Goal: Transaction & Acquisition: Purchase product/service

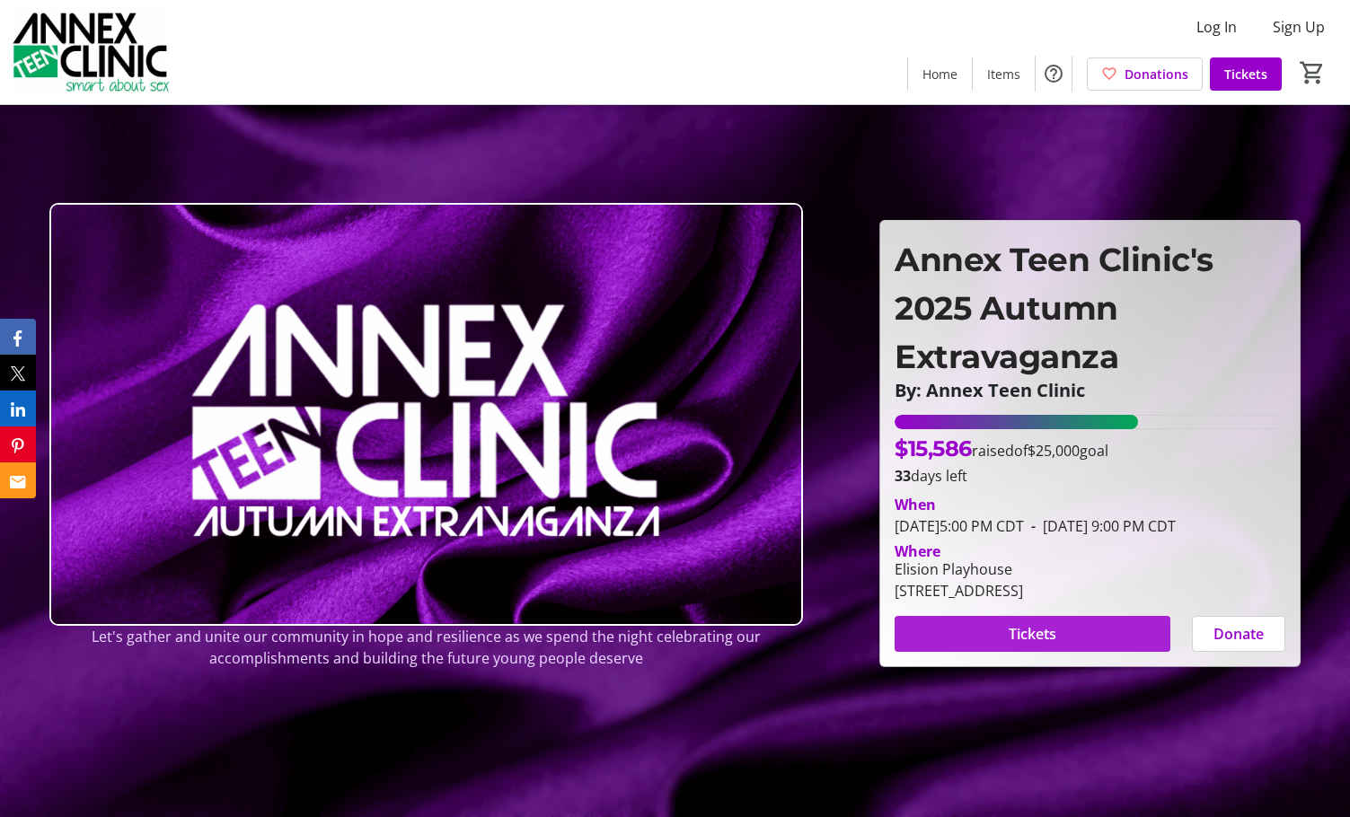
click at [1078, 646] on span at bounding box center [1033, 634] width 276 height 43
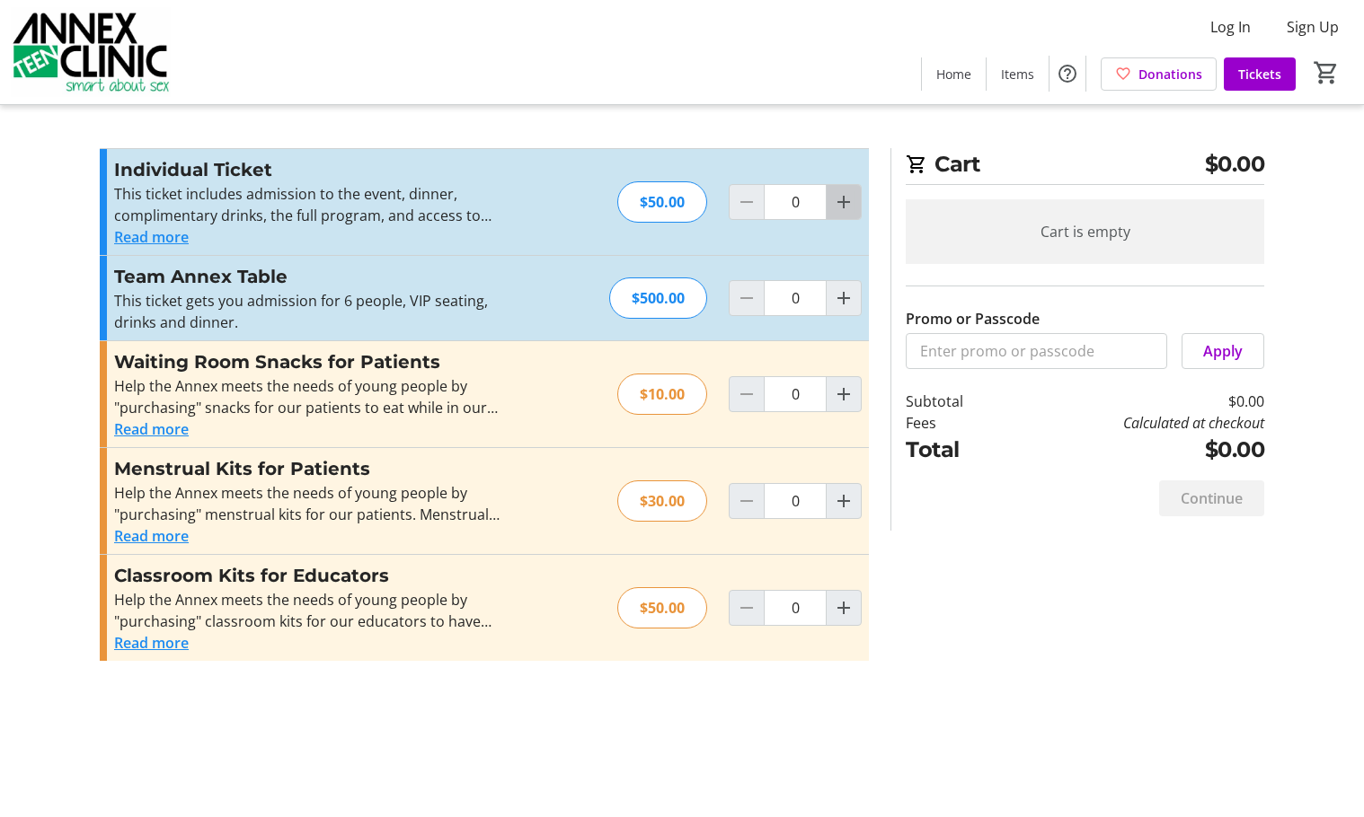
click at [846, 208] on mat-icon "Increment by one" at bounding box center [844, 202] width 22 height 22
type input "2"
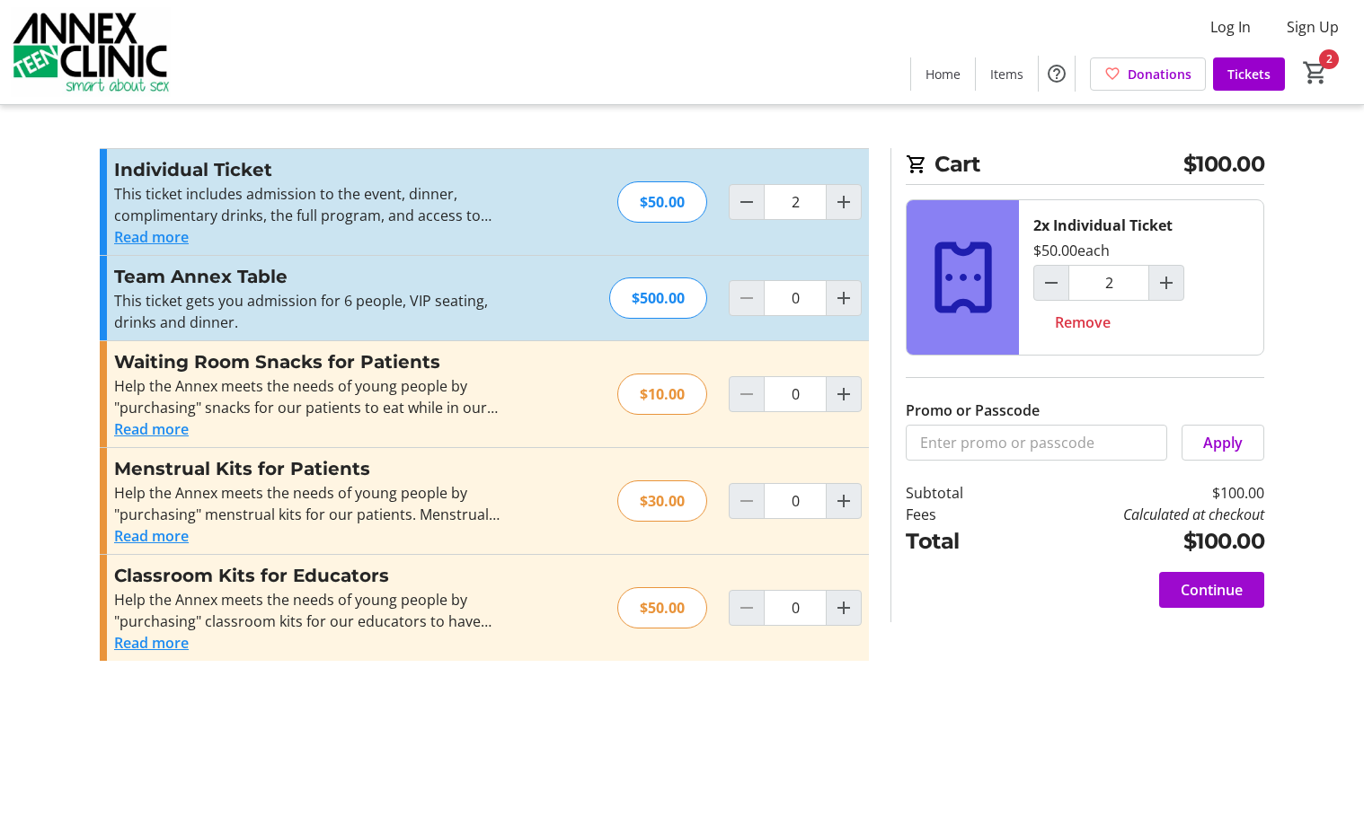
click at [1204, 591] on span "Continue" at bounding box center [1211, 590] width 62 height 22
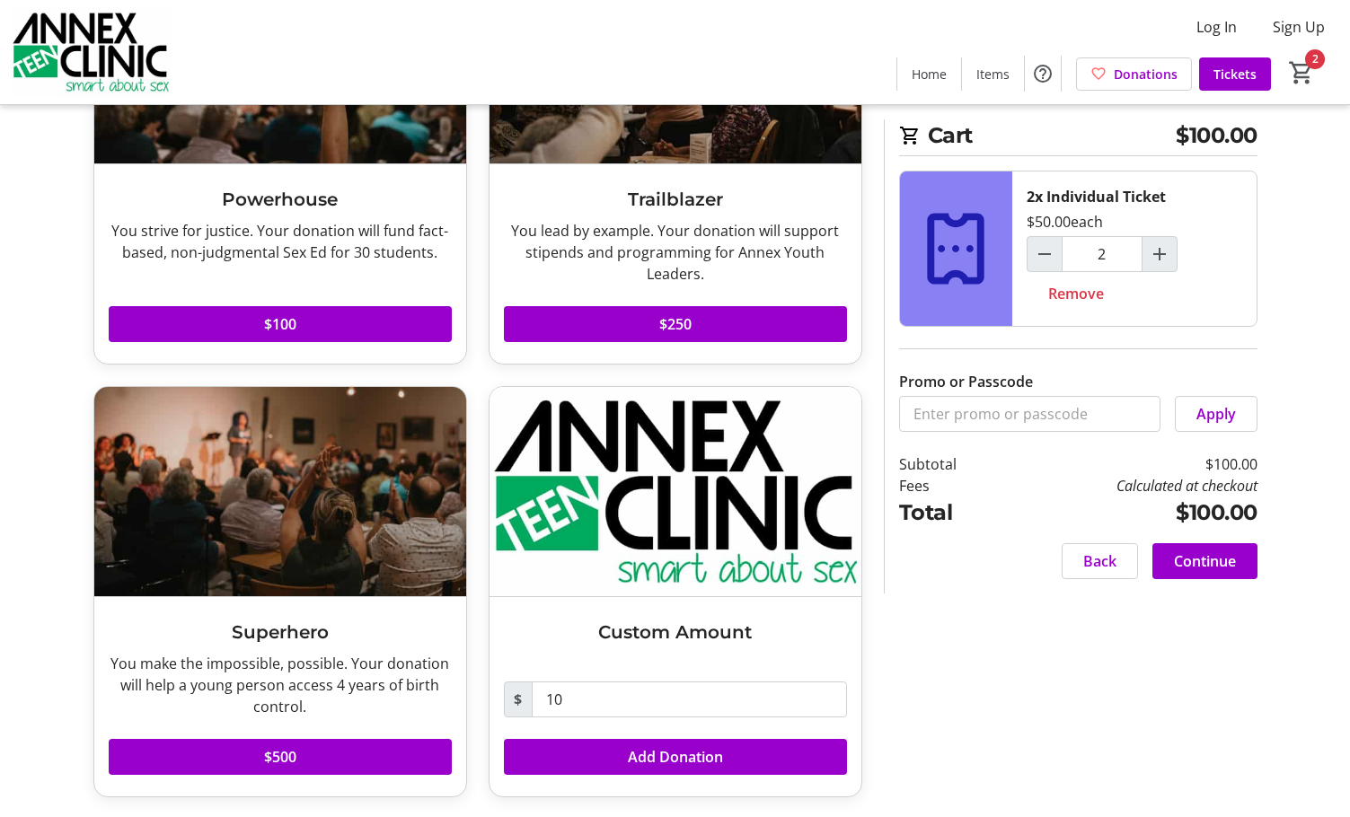
scroll to position [684, 0]
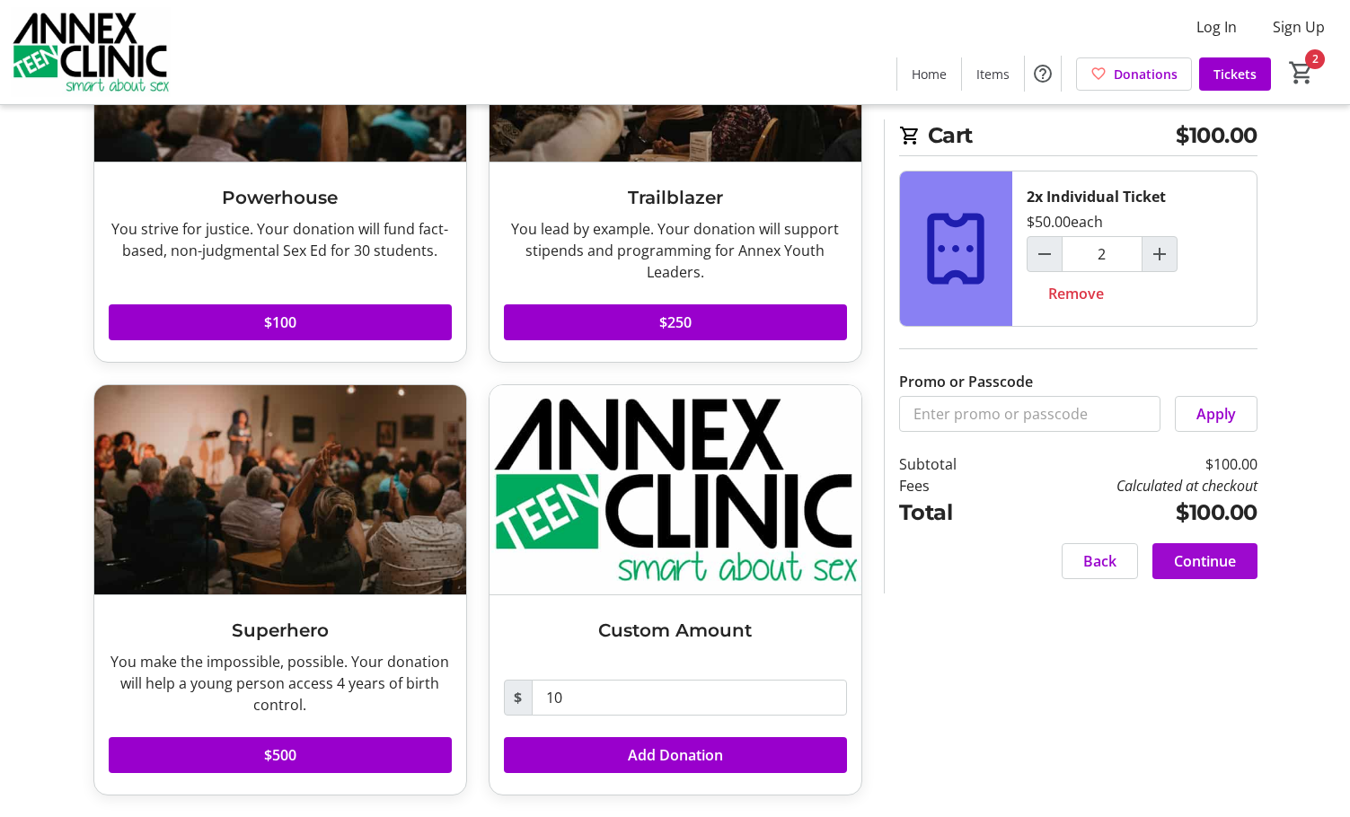
click at [1203, 561] on span "Continue" at bounding box center [1205, 562] width 62 height 22
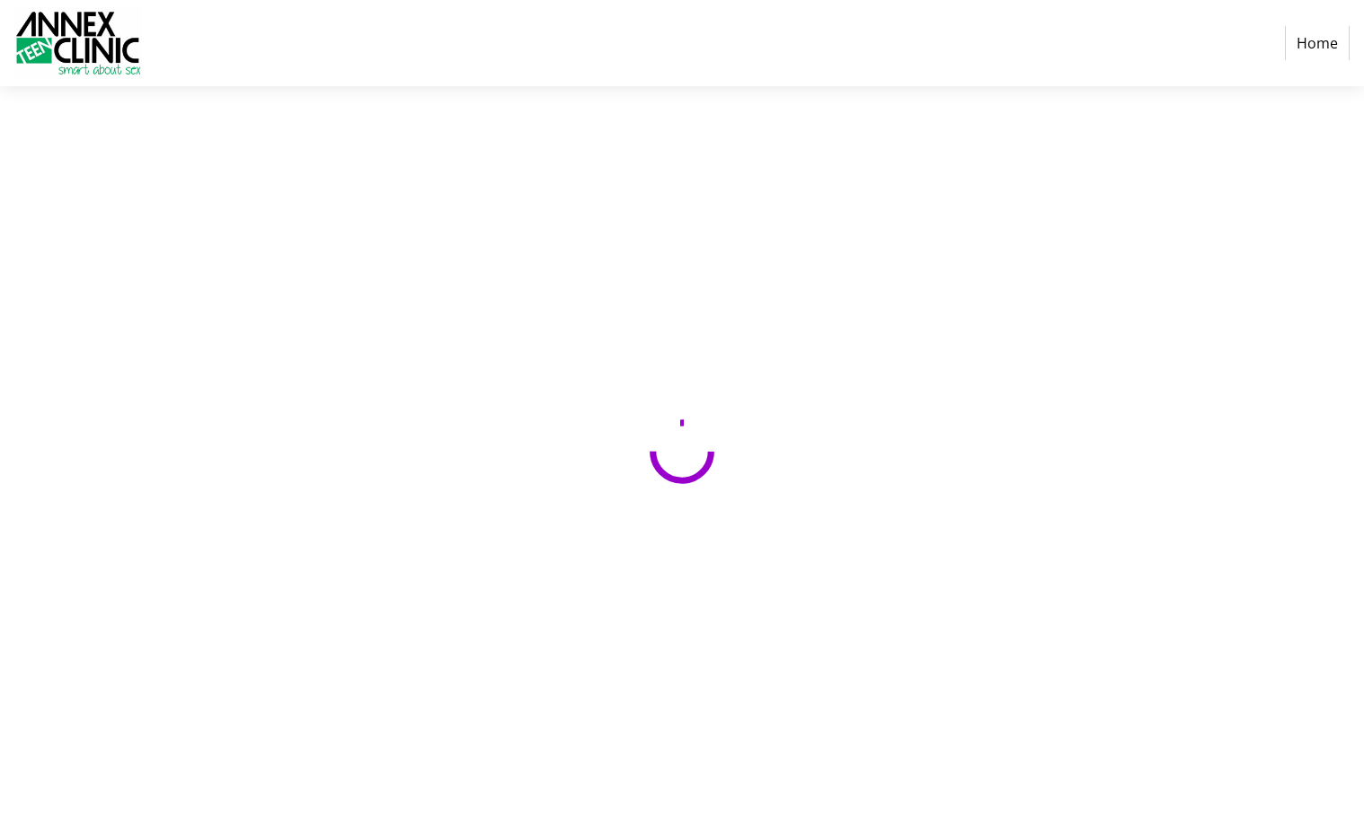
select select "US"
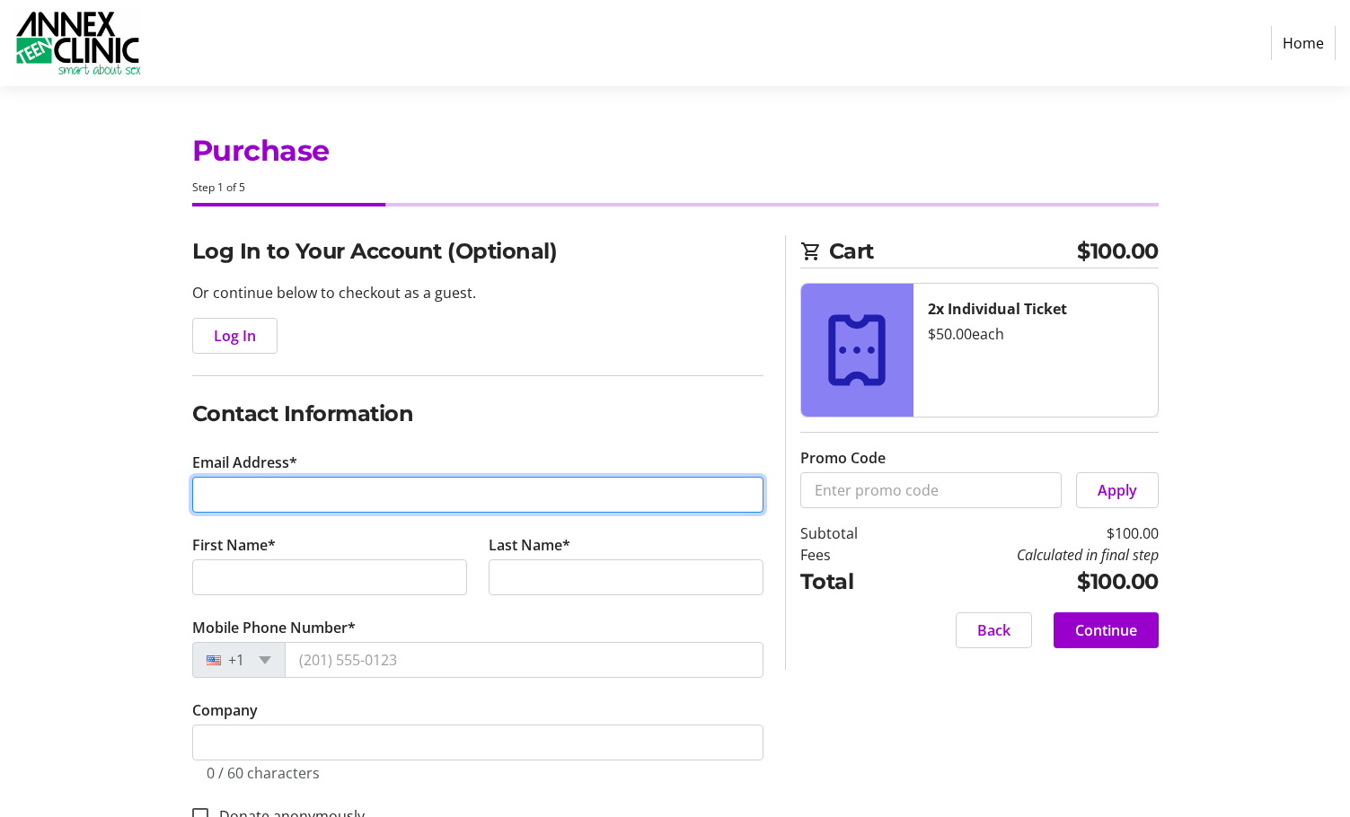
click at [235, 497] on input "Email Address*" at bounding box center [477, 495] width 571 height 36
type input "[EMAIL_ADDRESS][DOMAIN_NAME]"
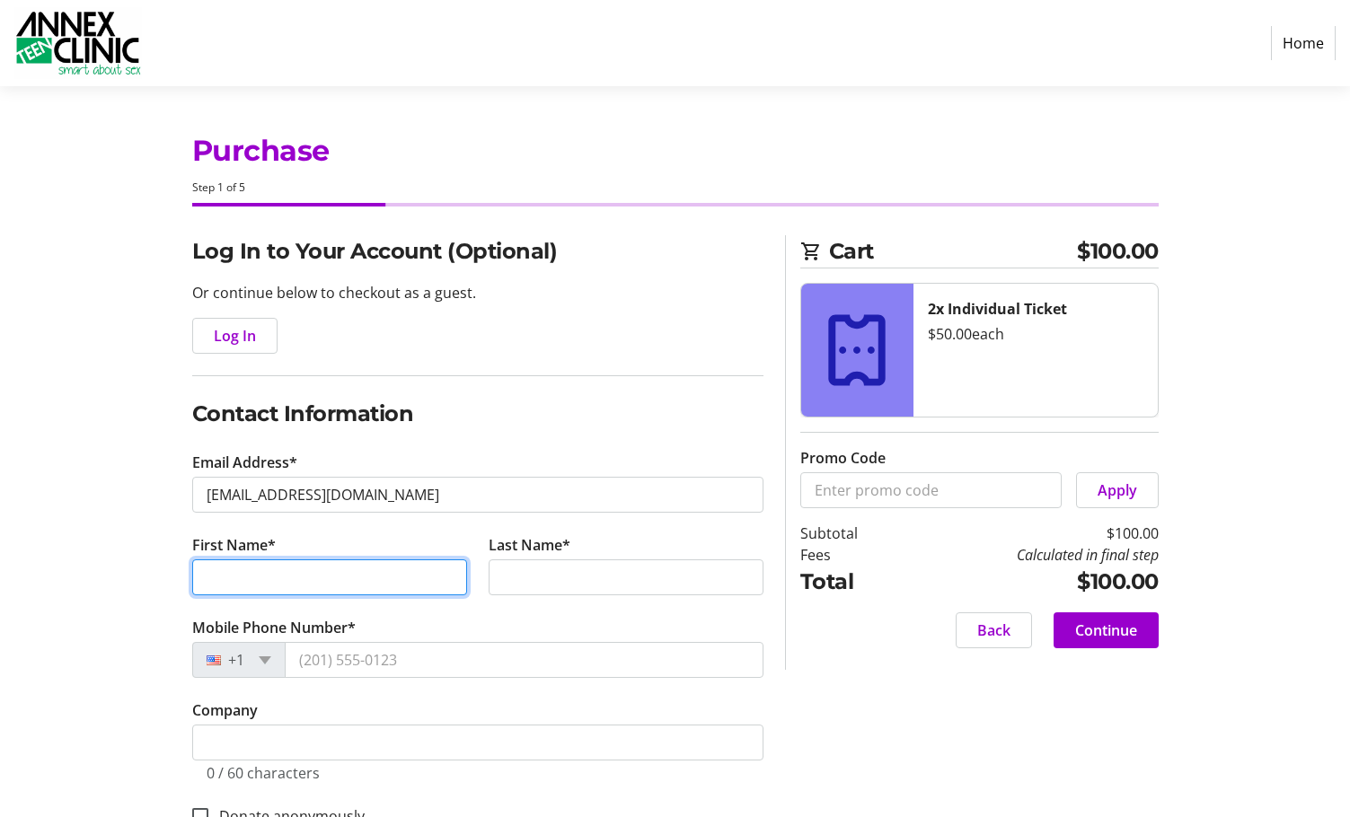
type input "[PERSON_NAME]"
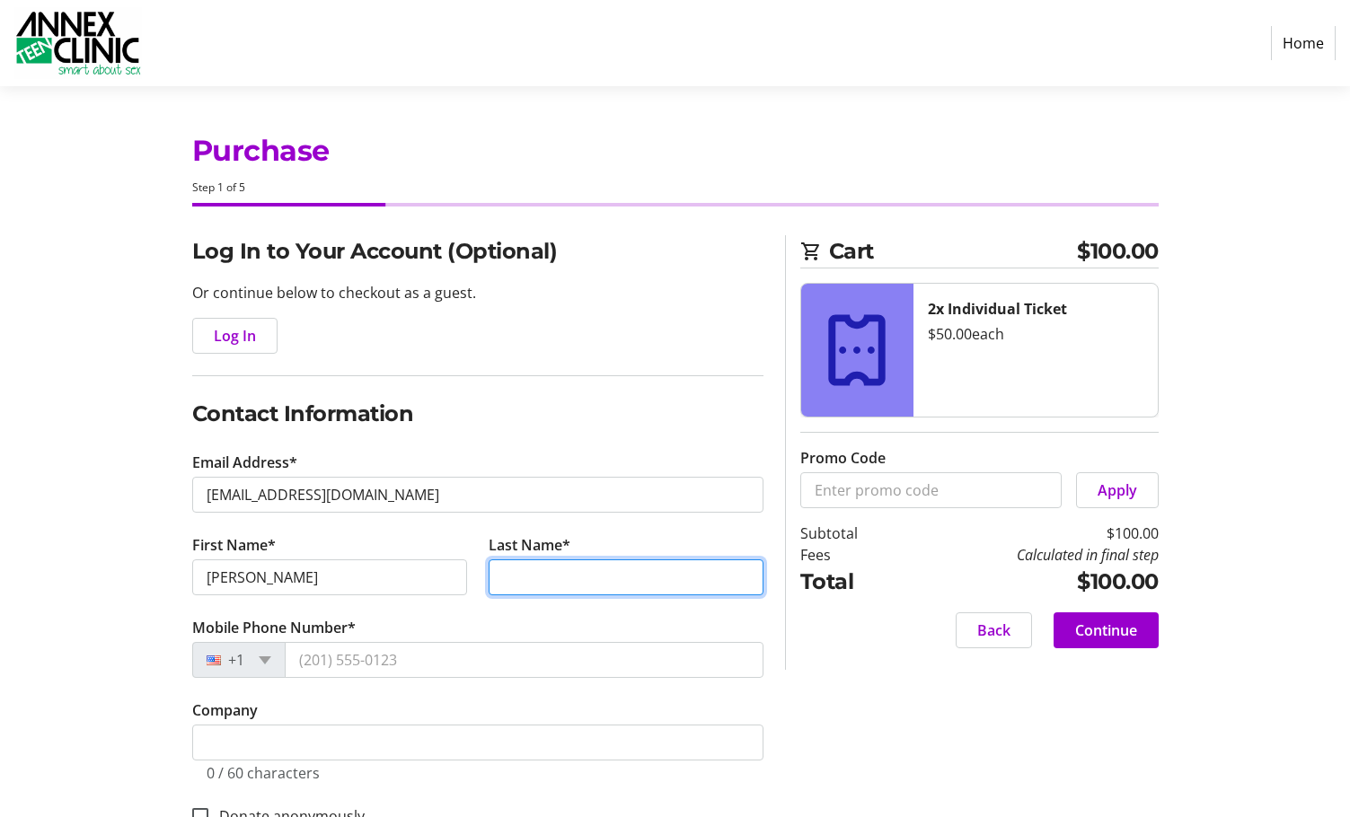
type input "[PERSON_NAME]"
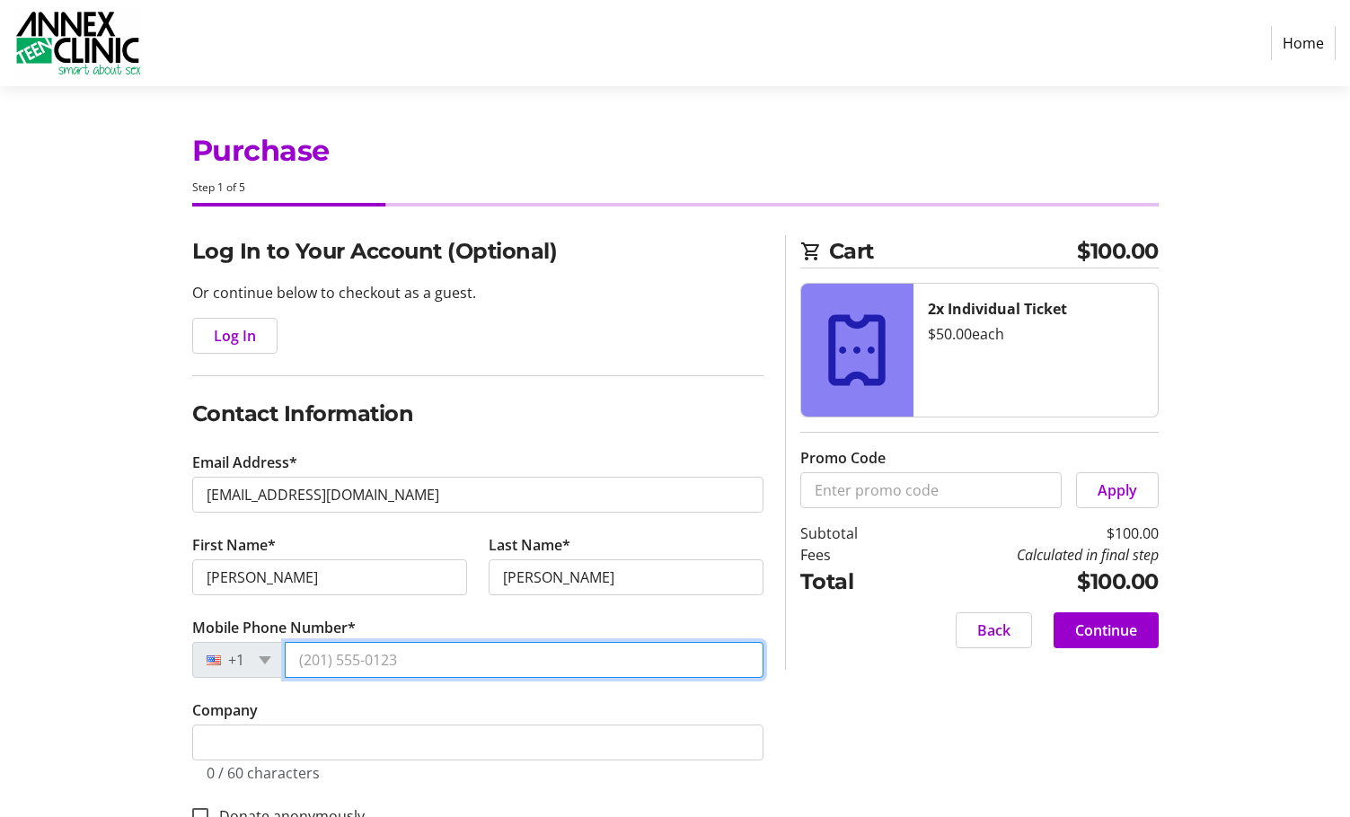
type input "[PHONE_NUMBER]"
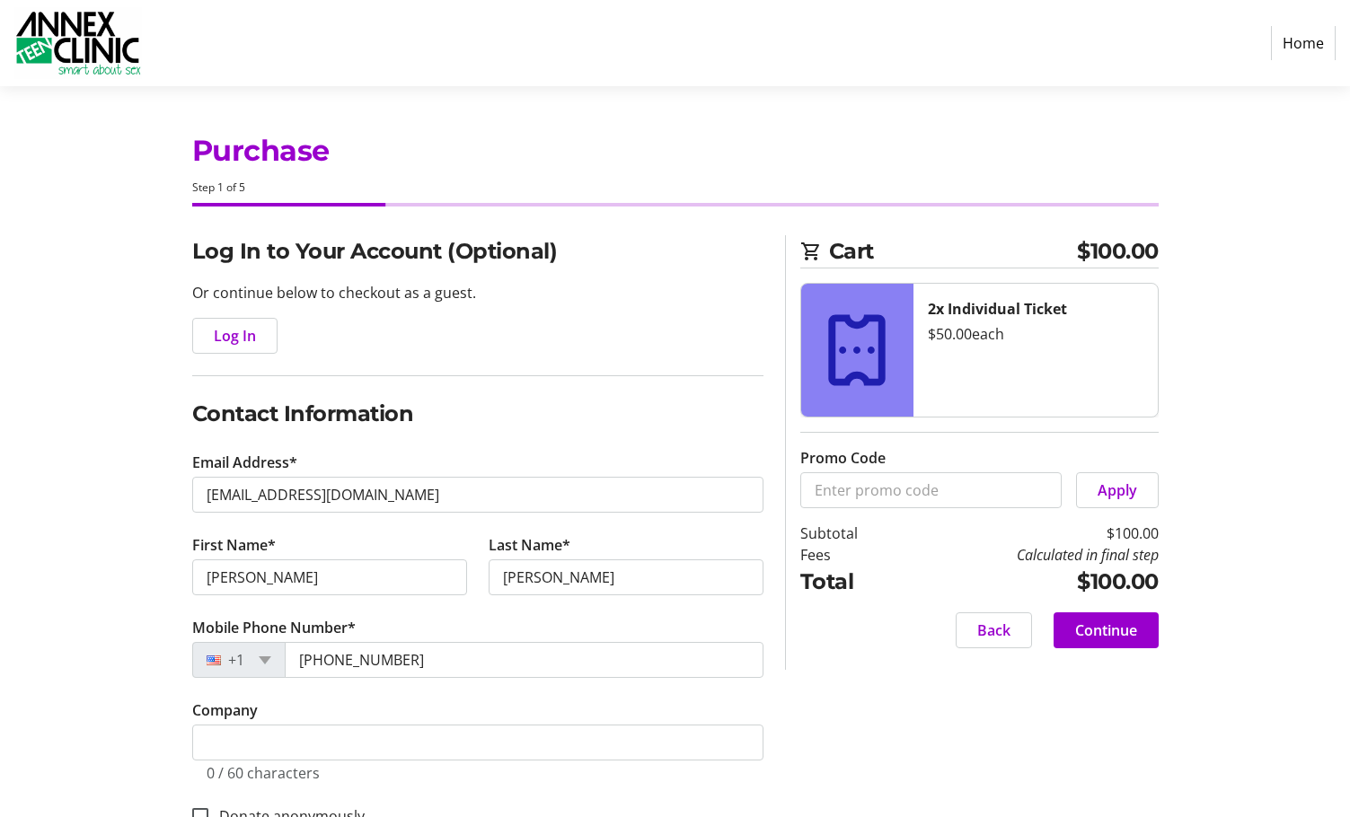
type input "[STREET_ADDRESS]"
type input "[GEOGRAPHIC_DATA]"
select select "MN"
type input "55426"
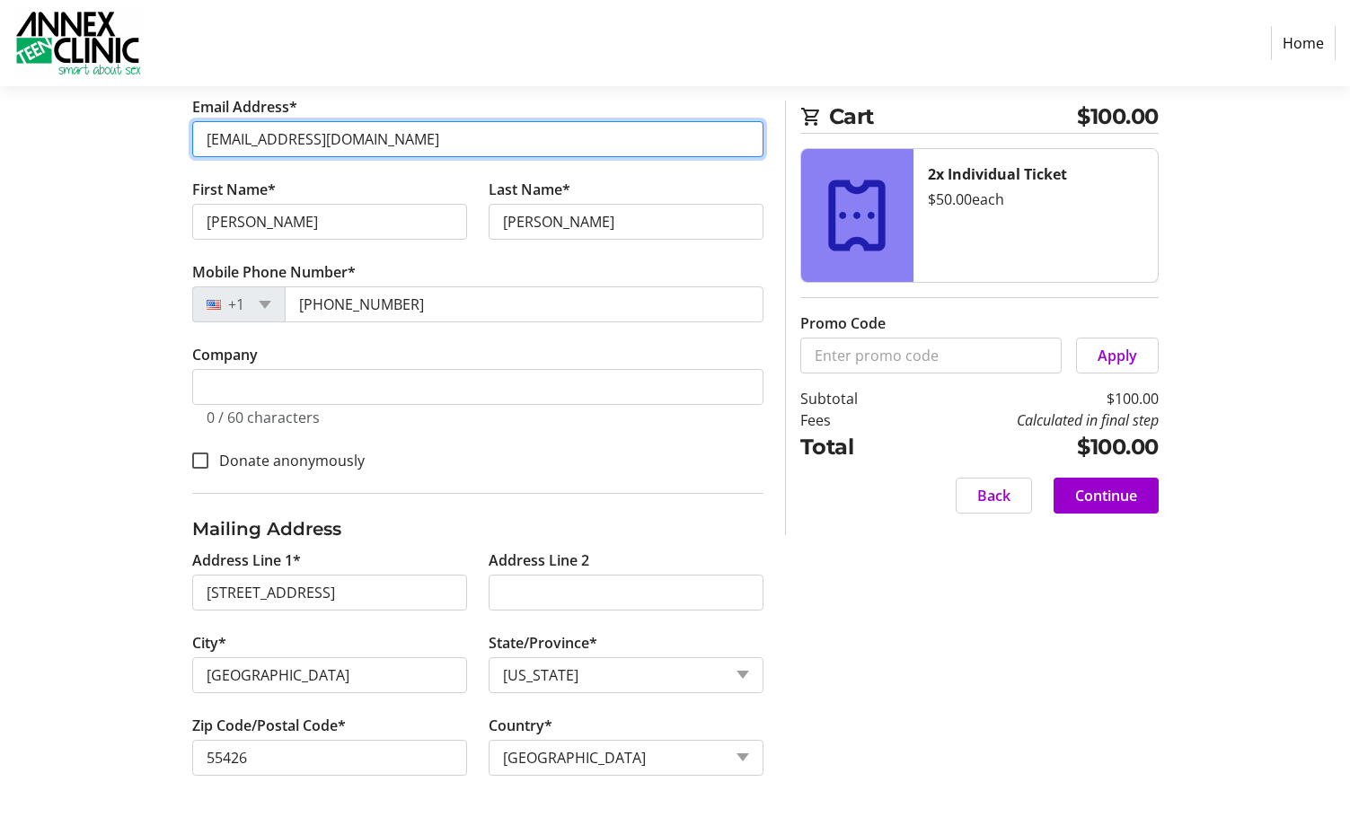
scroll to position [358, 0]
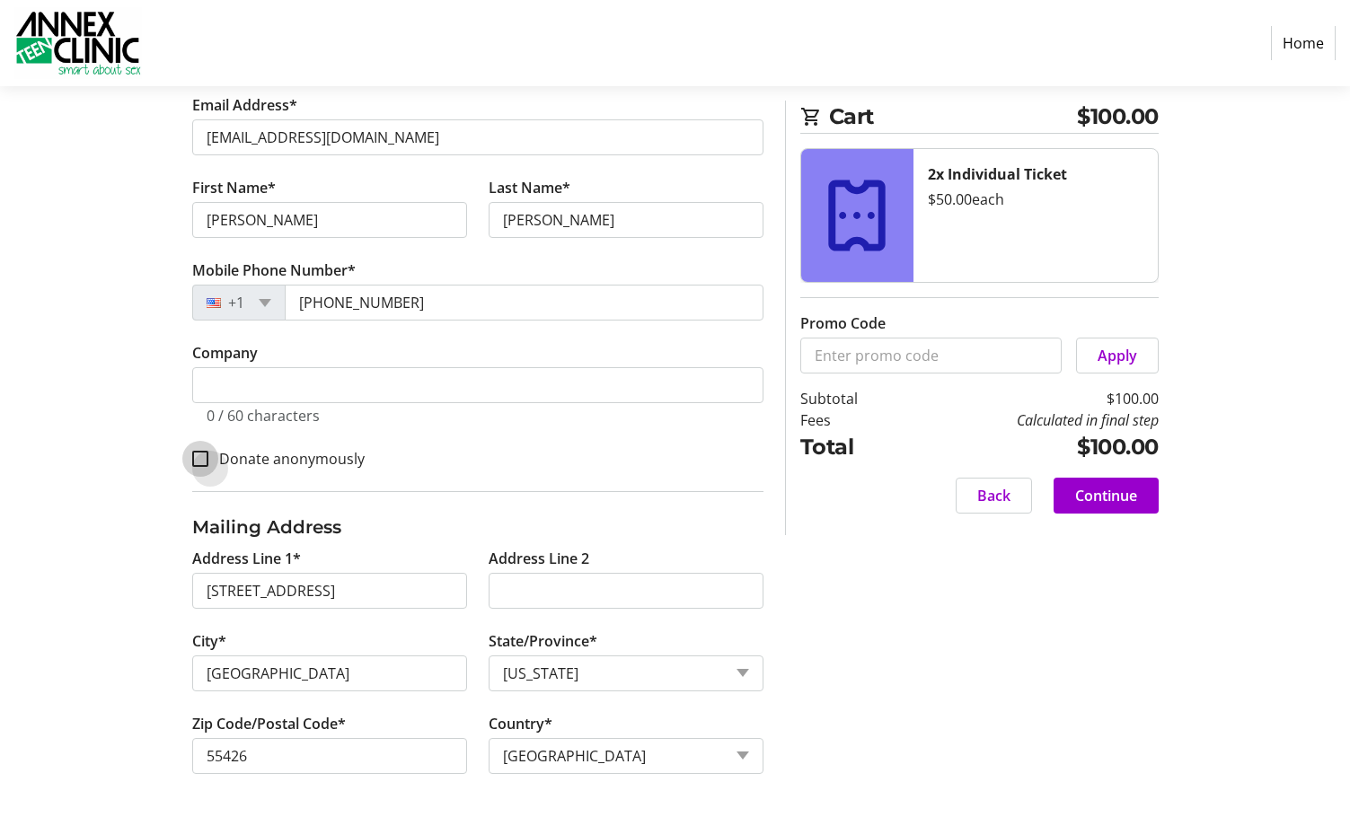
click at [203, 460] on input "Donate anonymously" at bounding box center [200, 459] width 16 height 16
click at [201, 455] on input "Donate anonymously" at bounding box center [200, 459] width 16 height 16
checkbox input "false"
click at [1116, 490] on span "Continue" at bounding box center [1106, 496] width 62 height 22
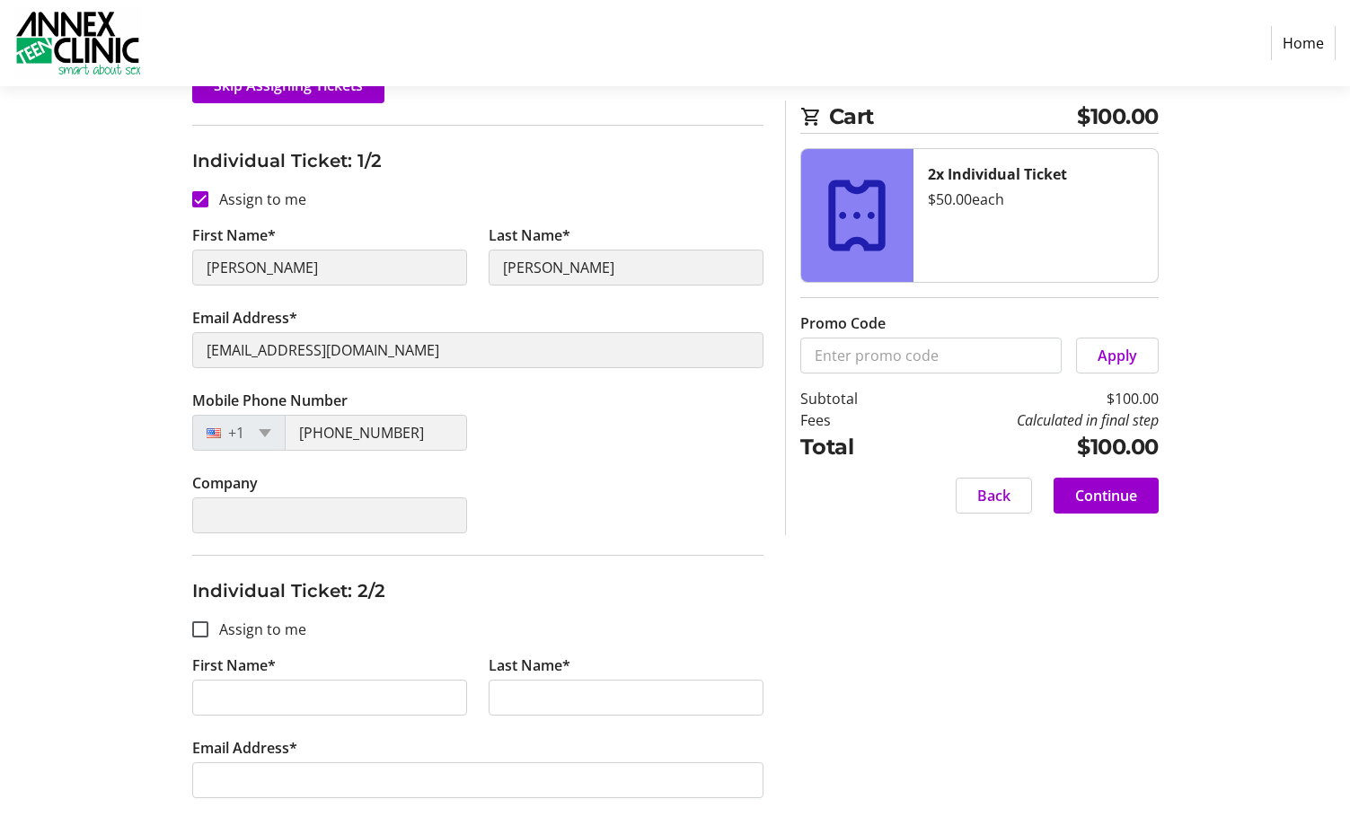
scroll to position [440, 0]
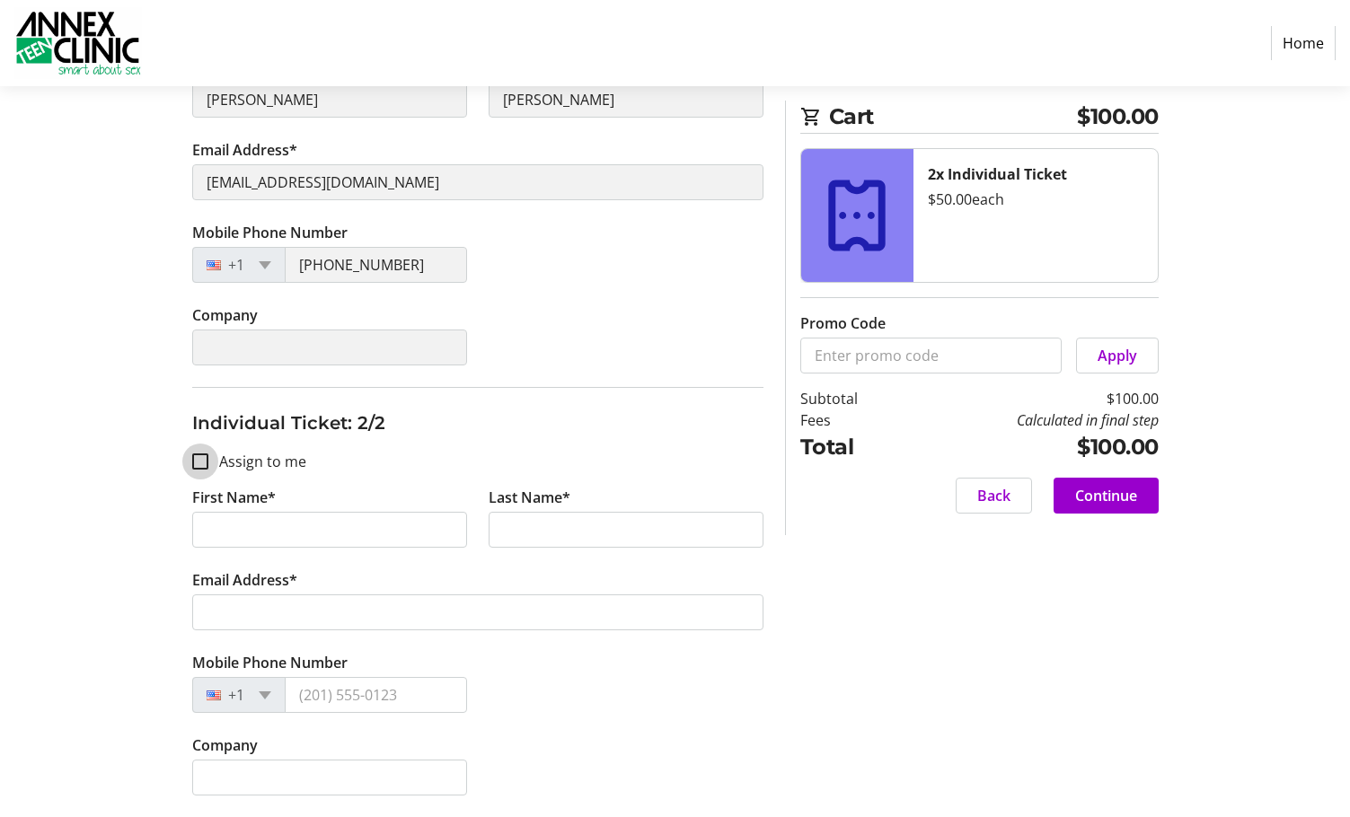
click at [200, 464] on input "Assign to me" at bounding box center [200, 462] width 16 height 16
checkbox input "true"
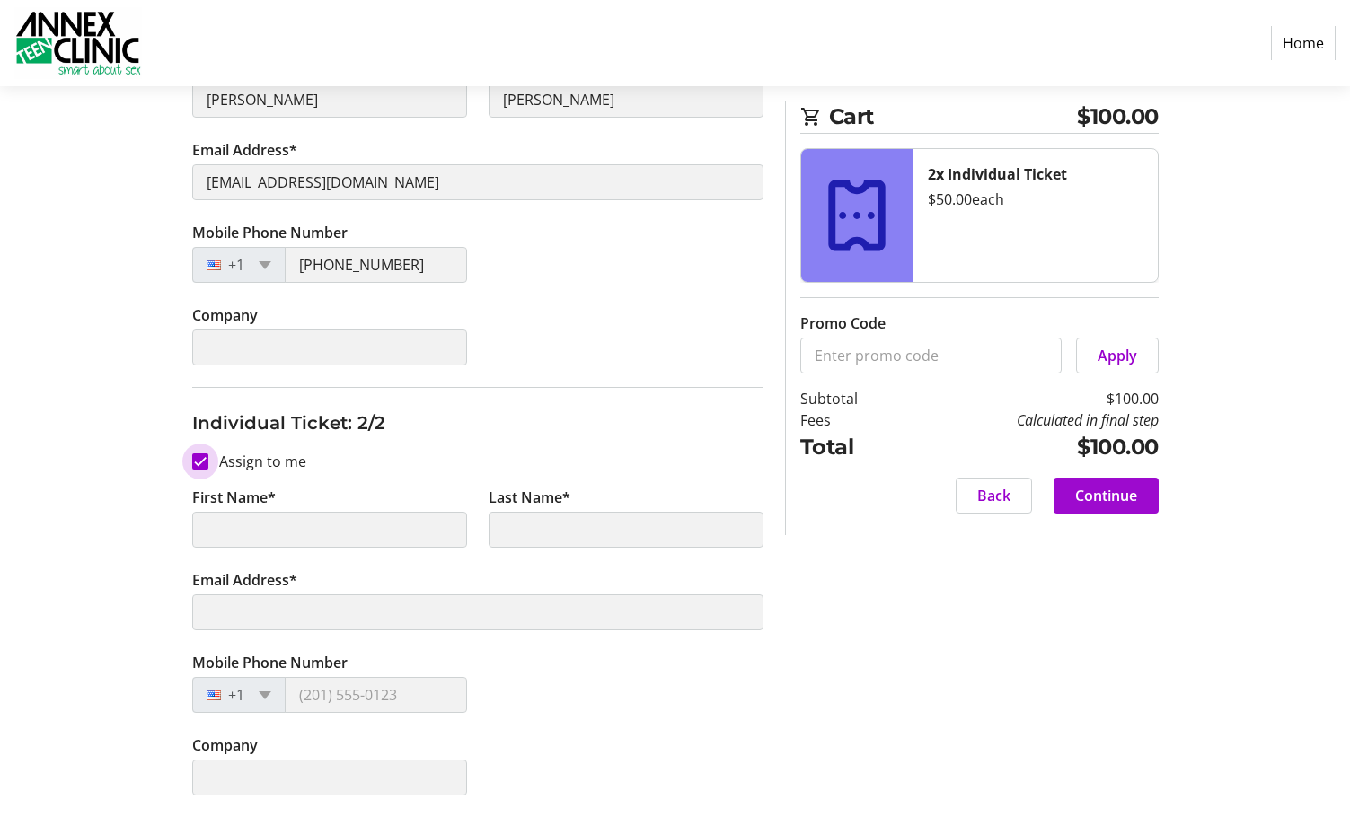
type input "[PERSON_NAME]"
type input "[EMAIL_ADDRESS][DOMAIN_NAME]"
type input "[PHONE_NUMBER]"
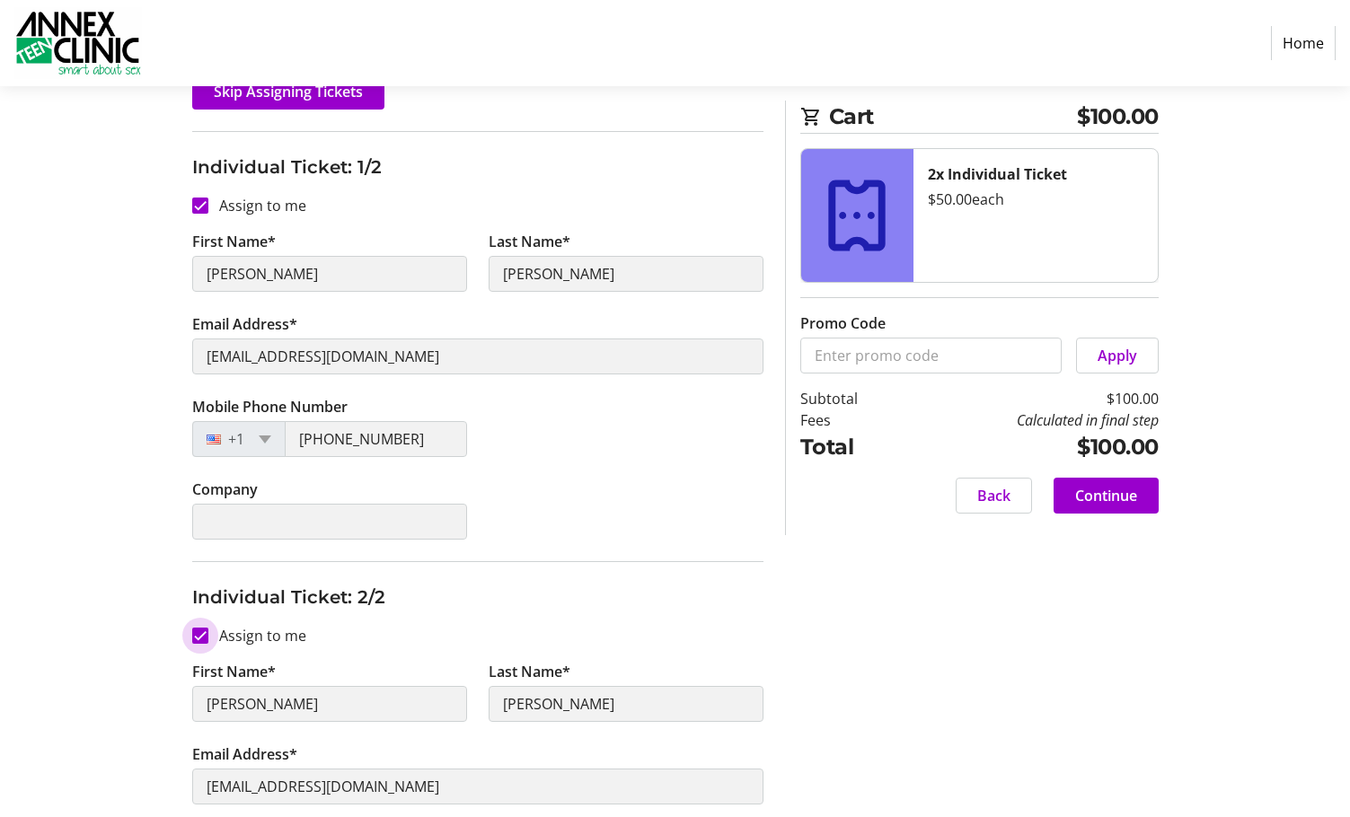
scroll to position [81, 0]
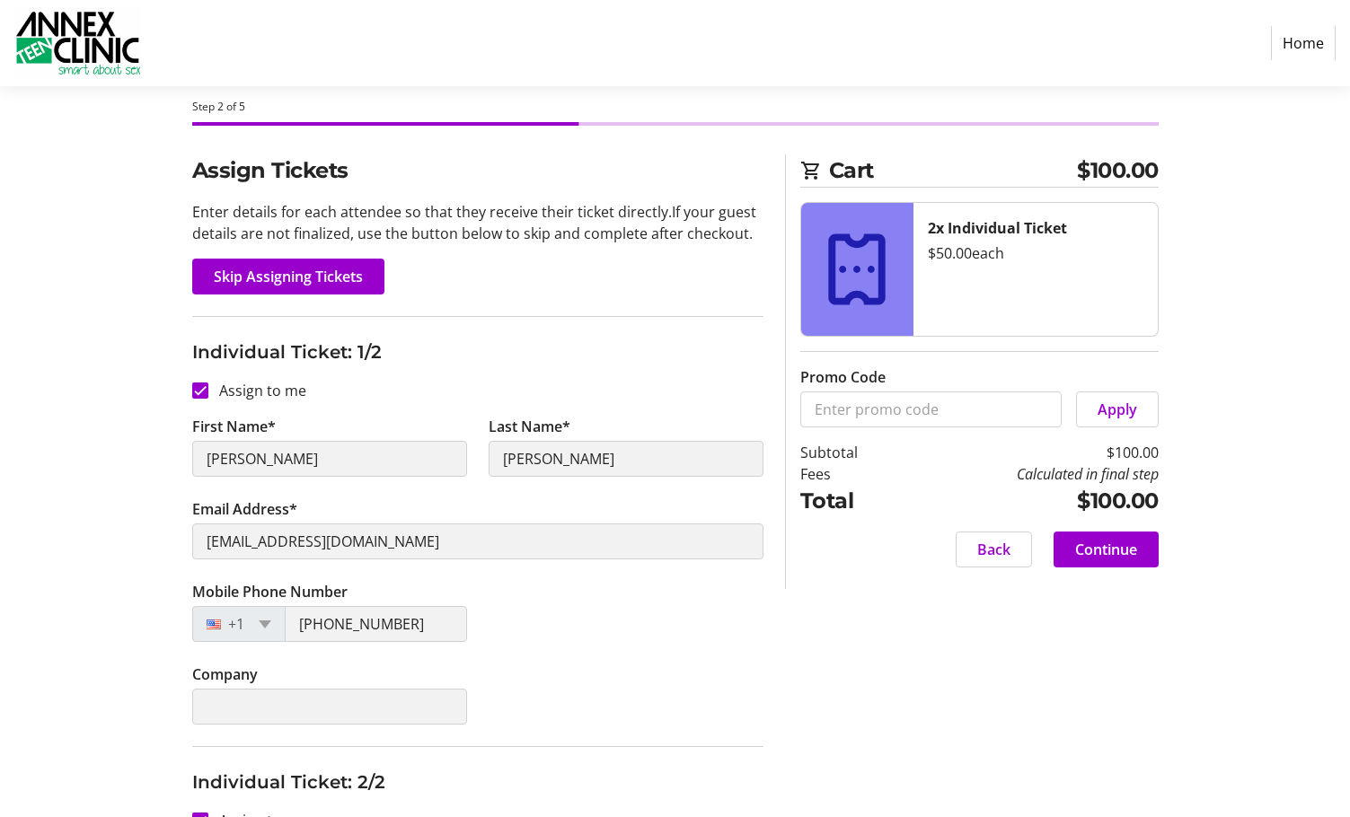
drag, startPoint x: 1098, startPoint y: 562, endPoint x: 651, endPoint y: 713, distance: 471.3
click at [651, 713] on div "Assign Tickets Enter details for each attendee so that they receive their ticke…" at bounding box center [676, 666] width 1186 height 1022
click at [1119, 549] on span "Continue" at bounding box center [1106, 550] width 62 height 22
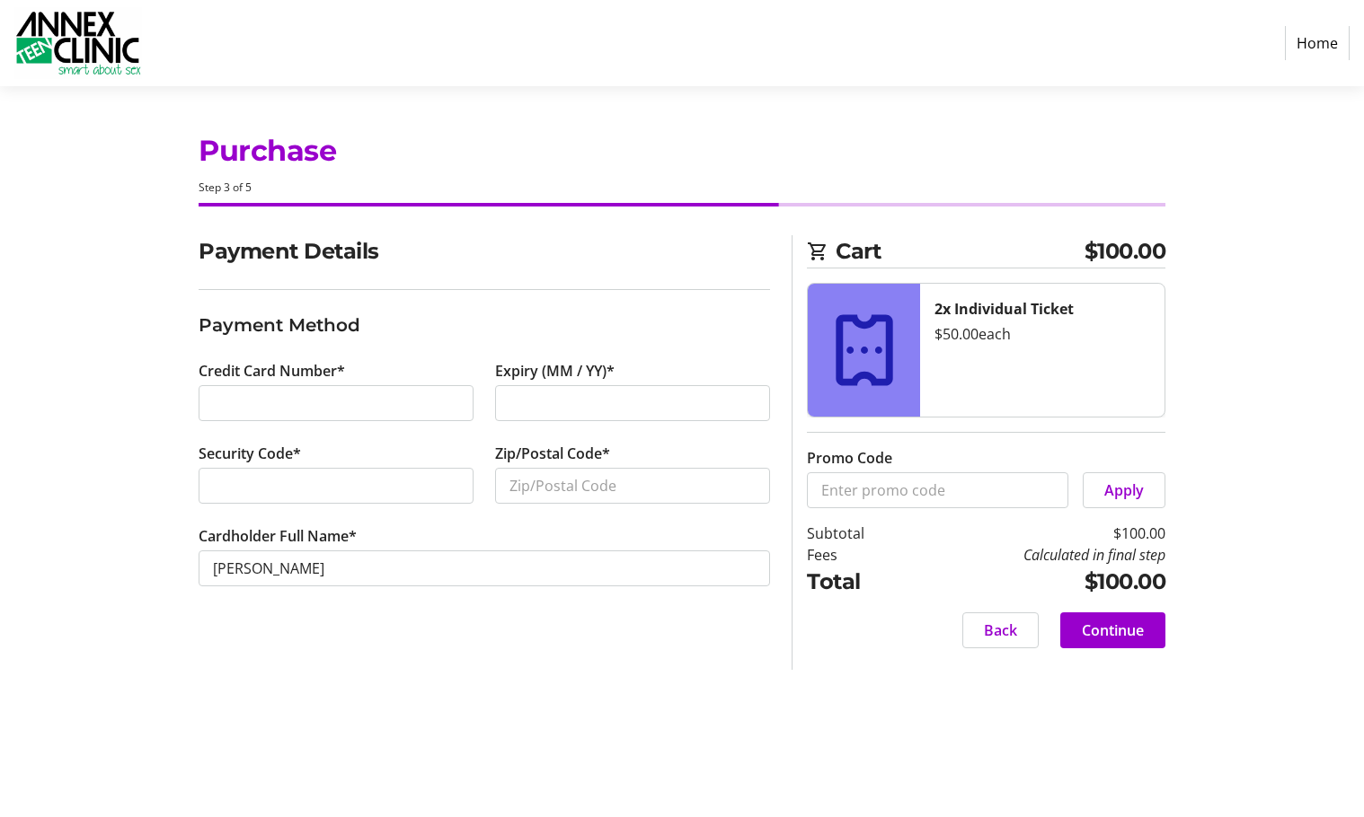
click at [262, 420] on div at bounding box center [336, 403] width 275 height 36
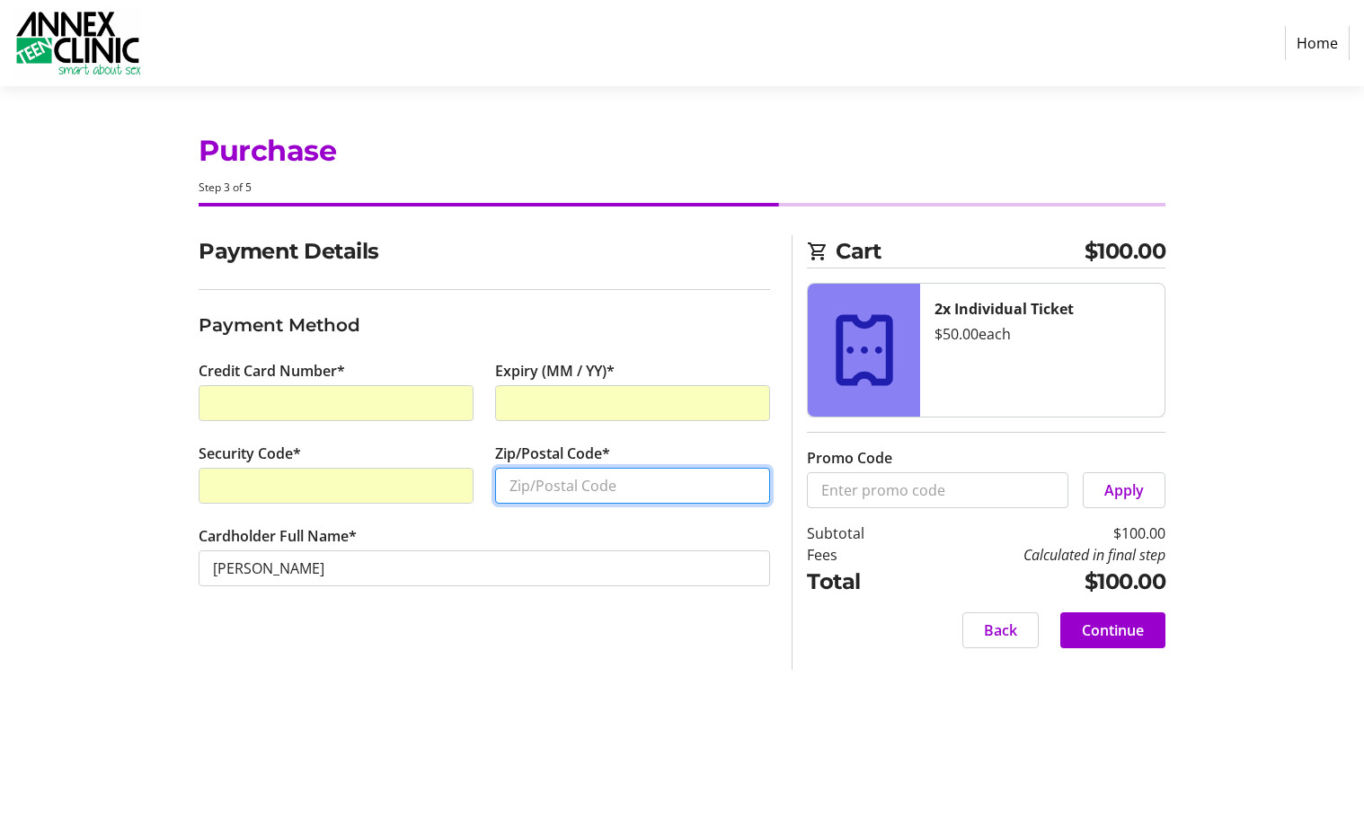
click at [549, 474] on input "Zip/Postal Code*" at bounding box center [632, 486] width 275 height 36
type input "55426"
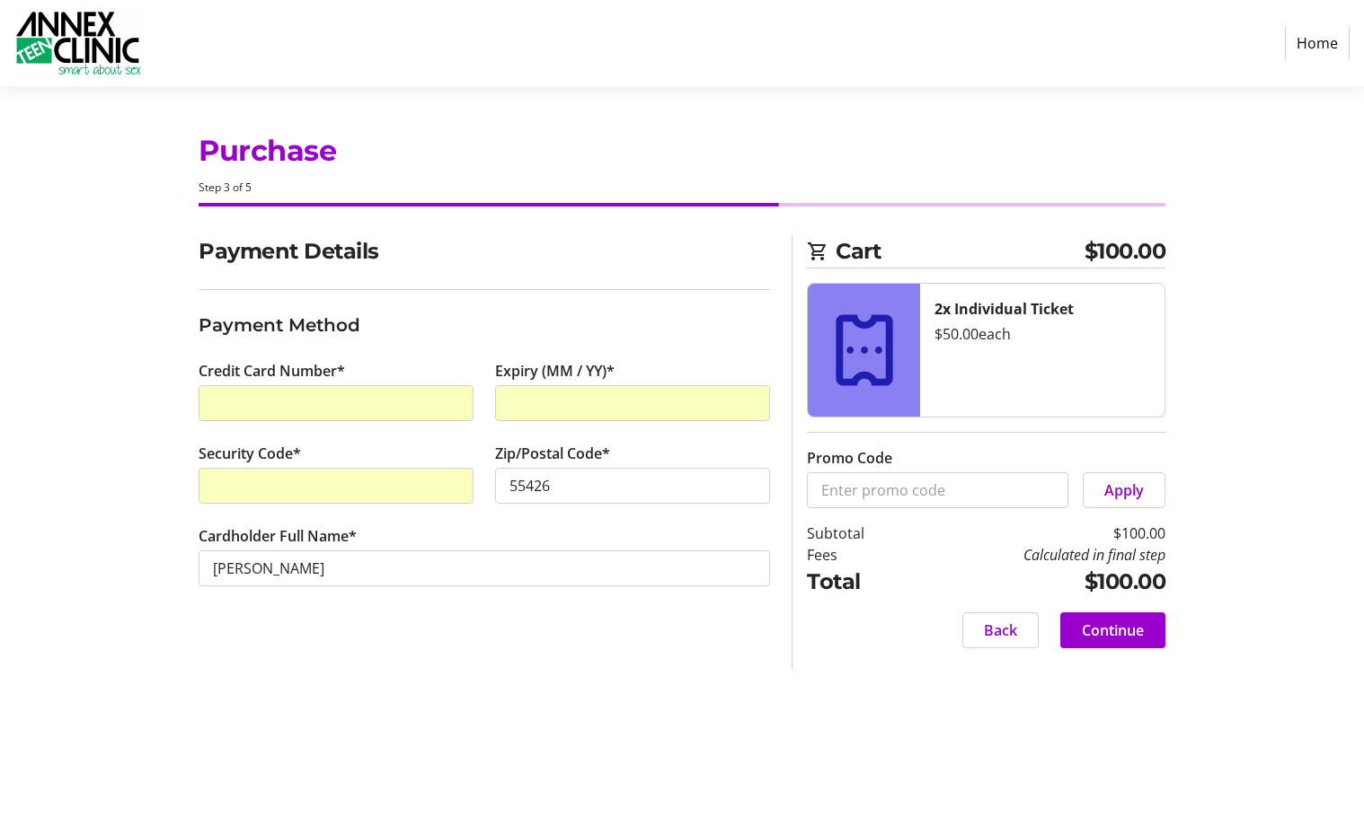
click at [481, 653] on div "Payment Details Payment Method Credit Card Number* Expiry (MM / YY)* Security C…" at bounding box center [484, 452] width 593 height 435
click at [1144, 632] on span at bounding box center [1112, 630] width 105 height 43
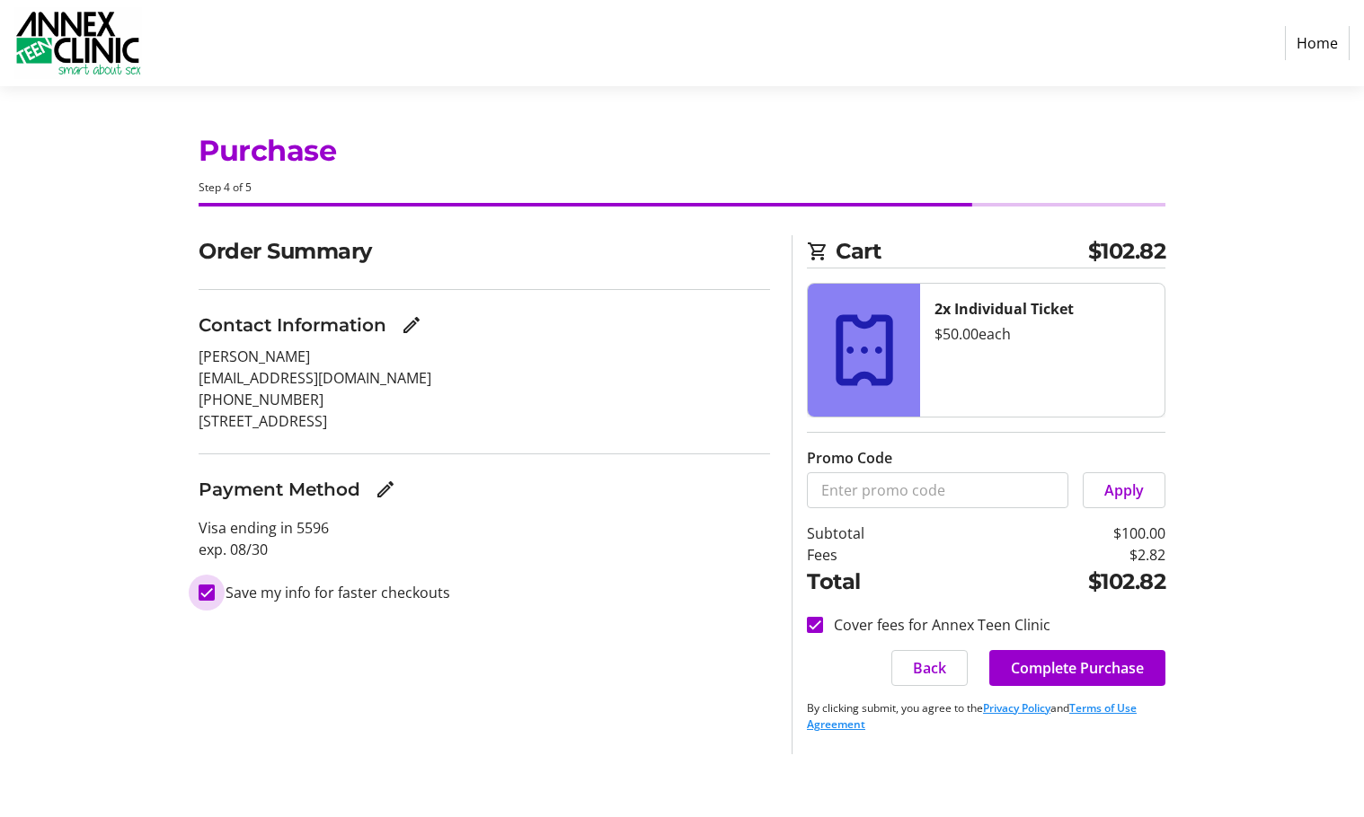
click at [208, 596] on input "Save my info for faster checkouts" at bounding box center [207, 593] width 16 height 16
checkbox input "false"
click at [1096, 666] on span "Complete Purchase" at bounding box center [1077, 669] width 133 height 22
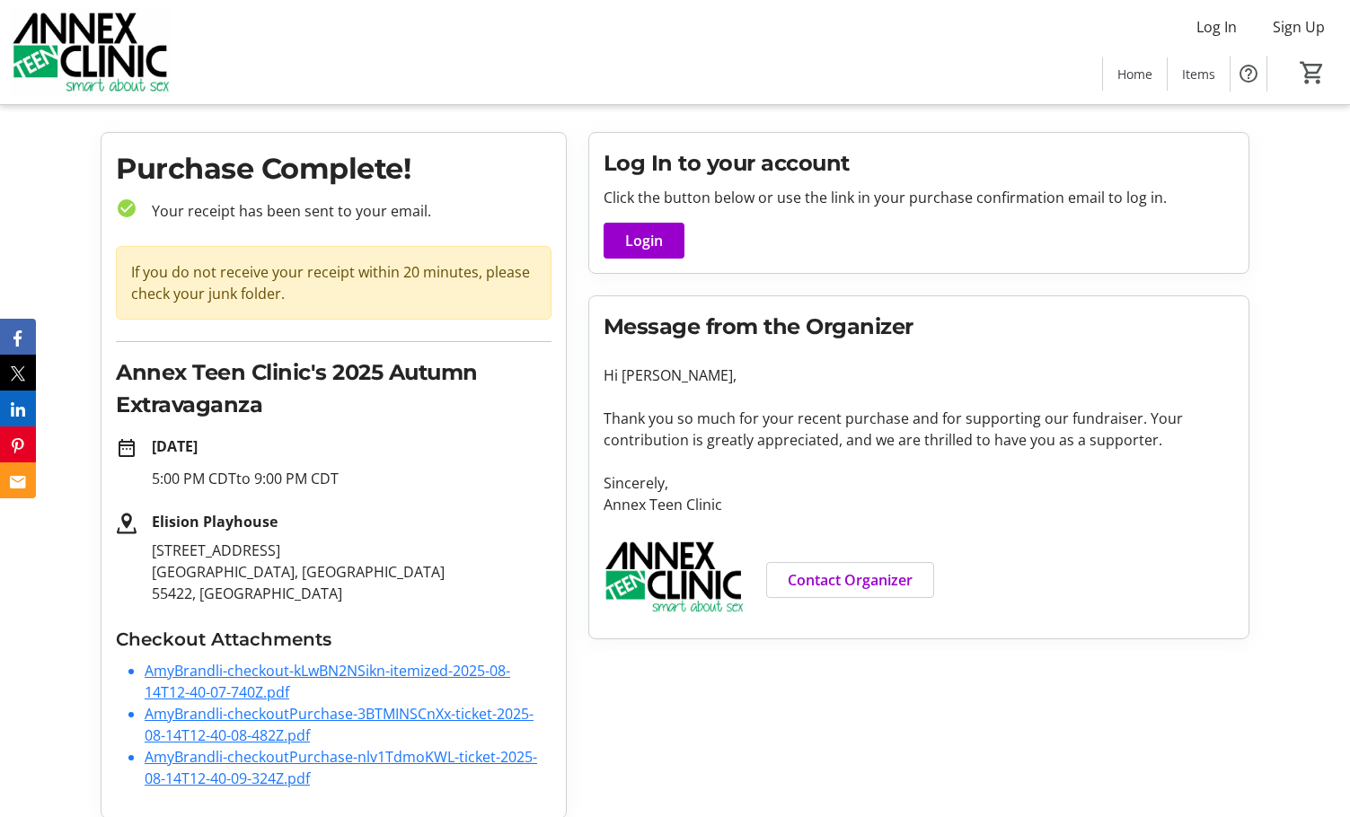
scroll to position [48, 0]
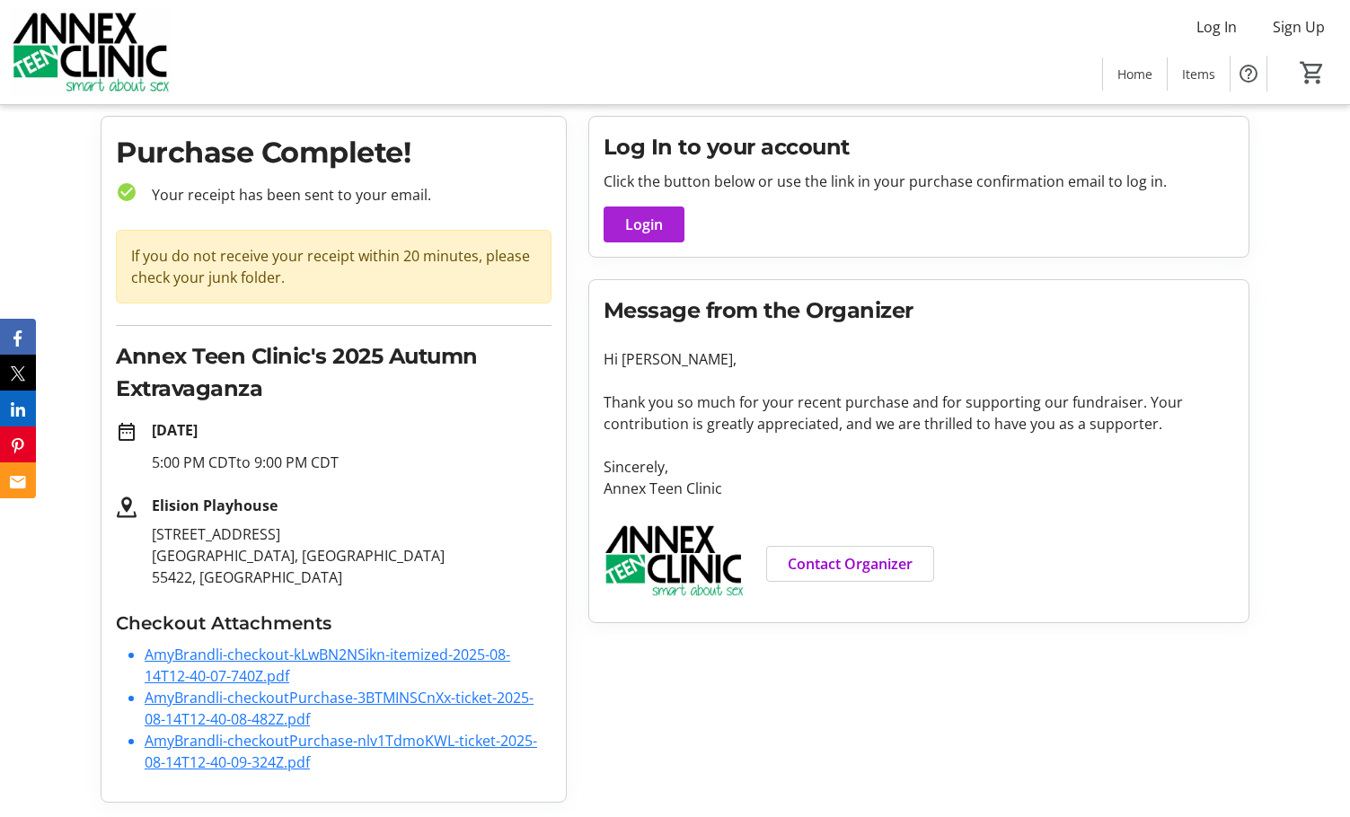
click at [648, 218] on span "Login" at bounding box center [644, 225] width 38 height 22
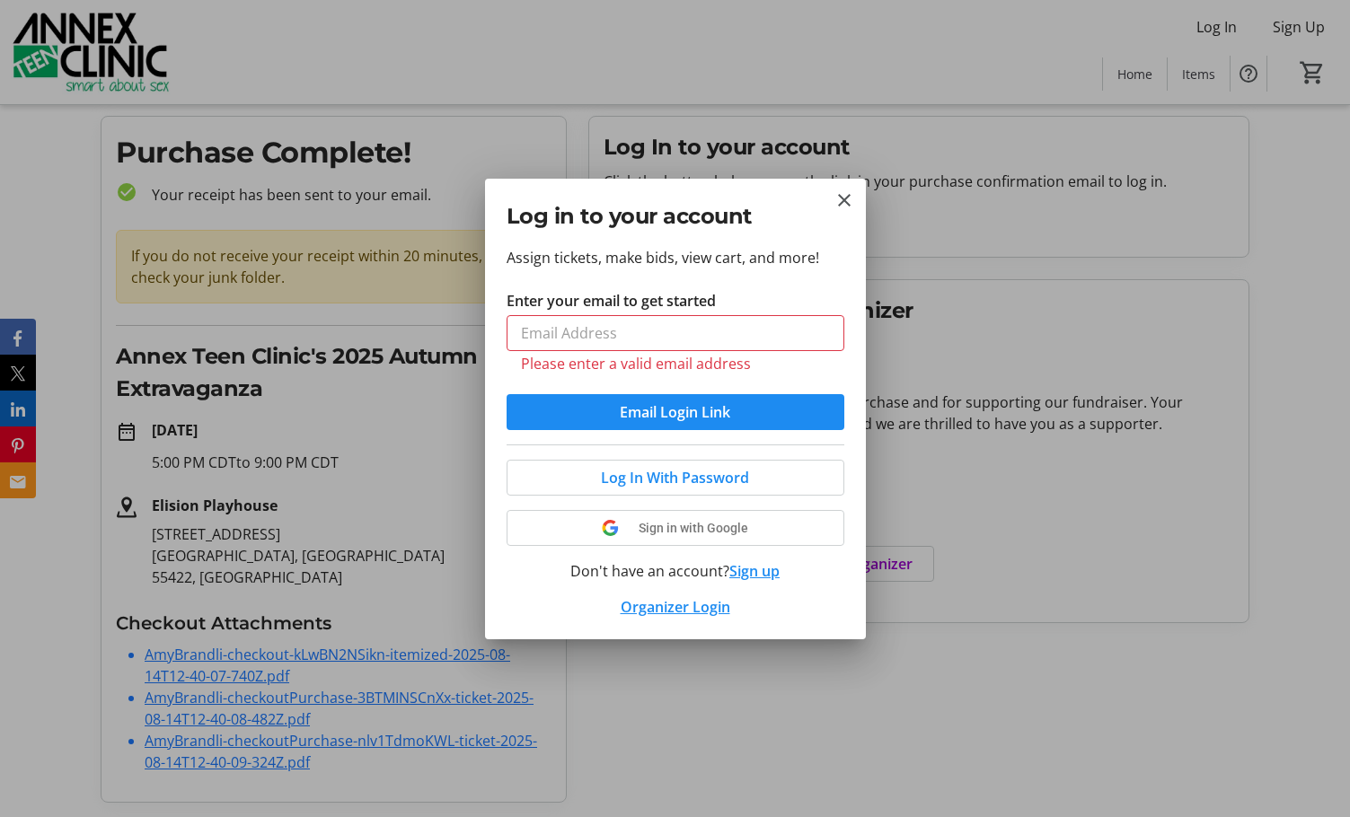
click at [747, 563] on button "Sign up" at bounding box center [754, 572] width 50 height 22
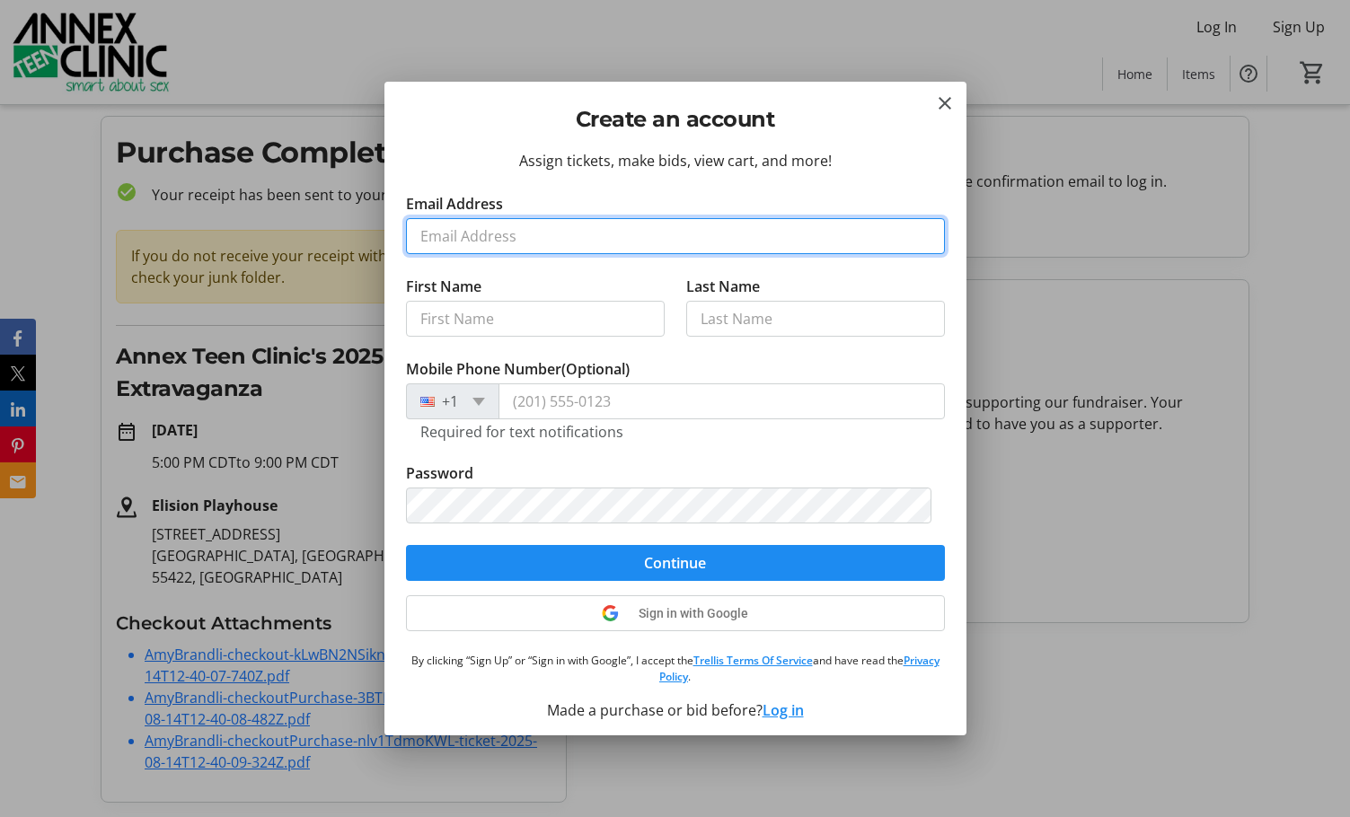
click at [611, 234] on input "Email Address" at bounding box center [675, 236] width 539 height 36
type input "[EMAIL_ADDRESS][DOMAIN_NAME]"
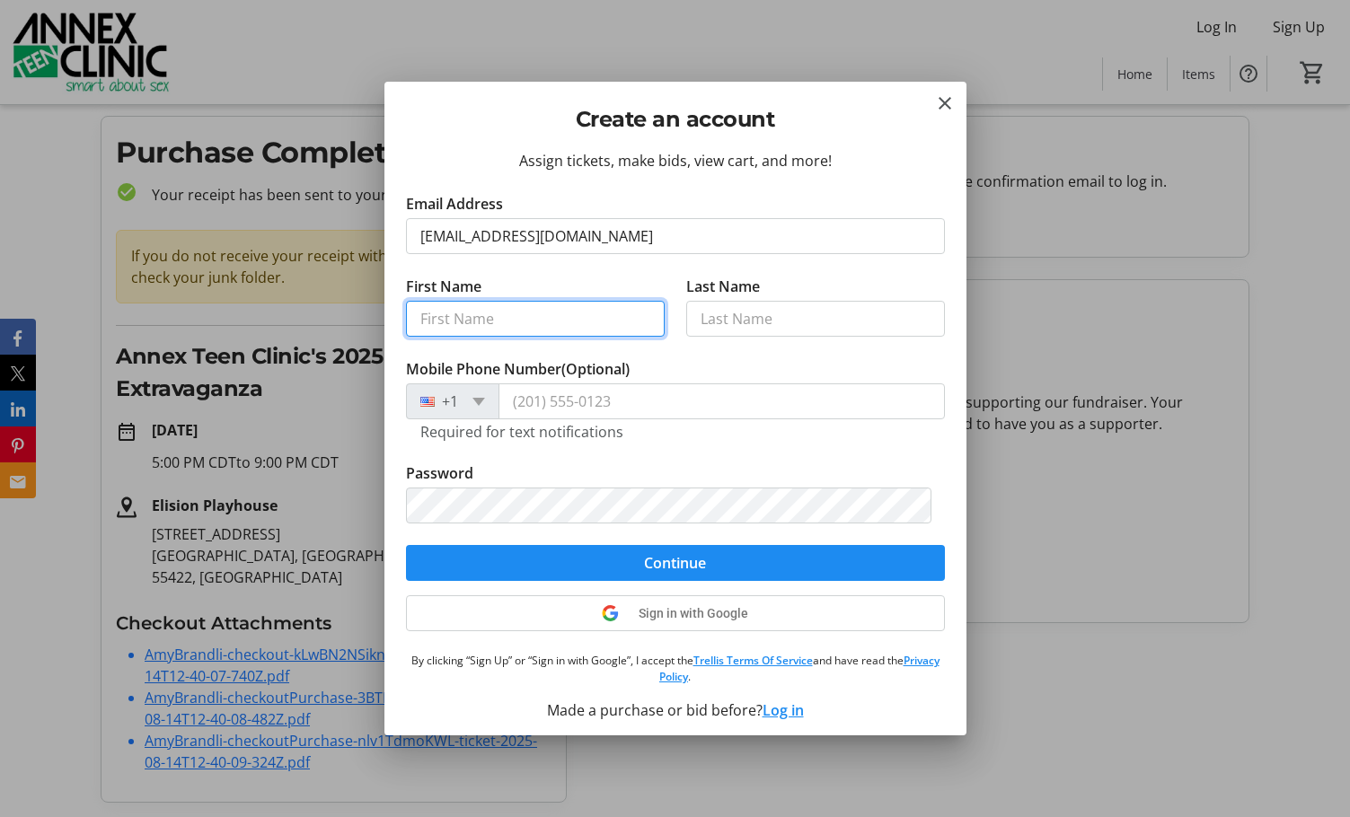
type input "[PERSON_NAME]"
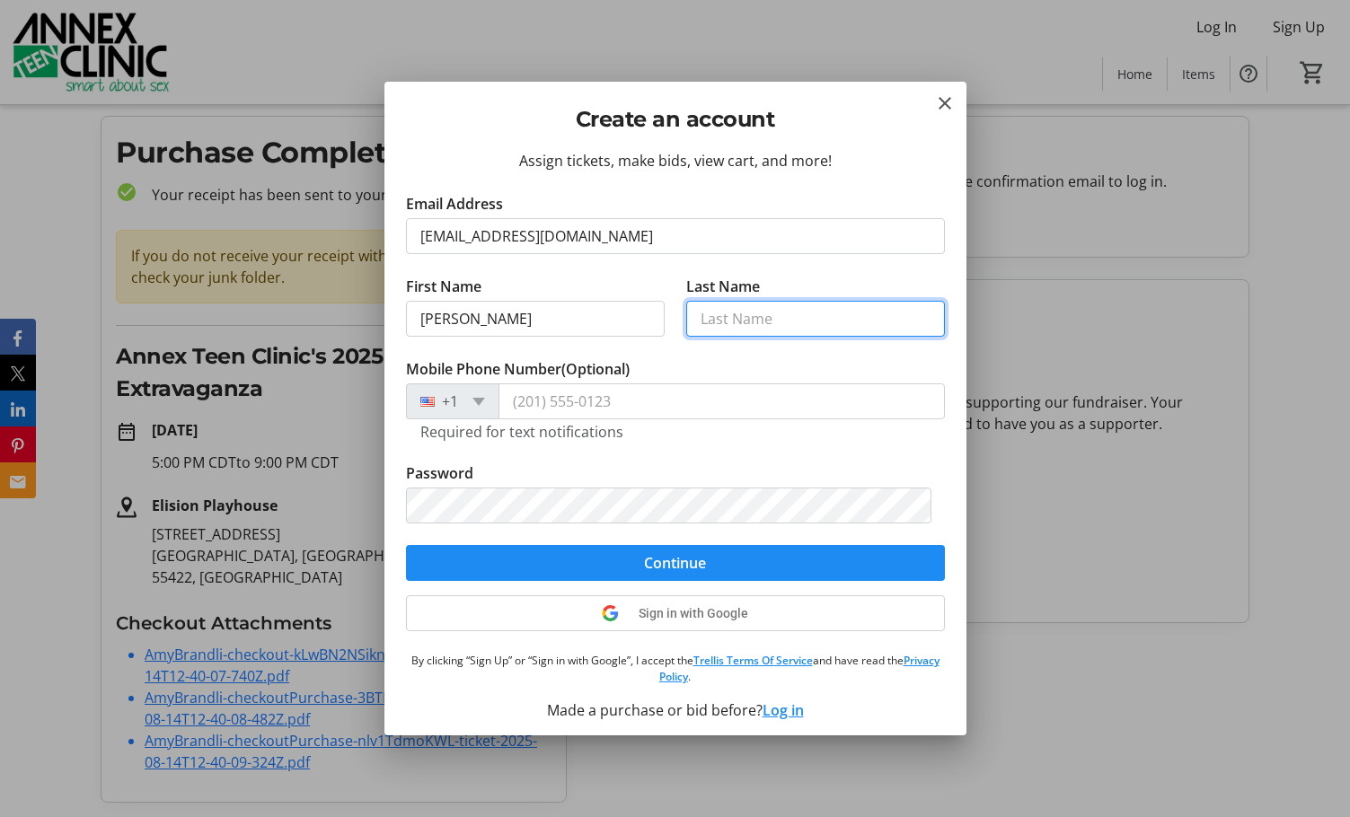
type input "[PERSON_NAME]"
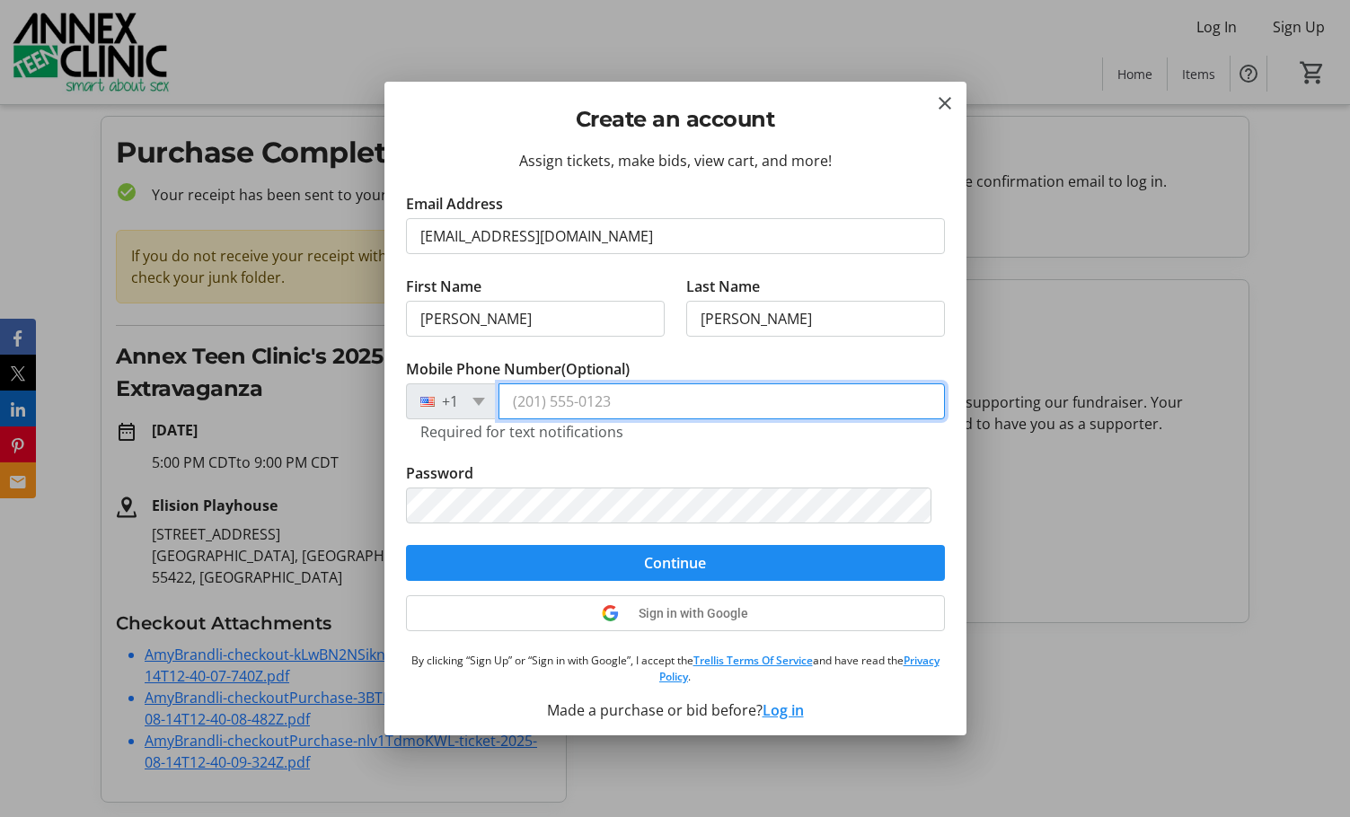
type input "[PHONE_NUMBER]"
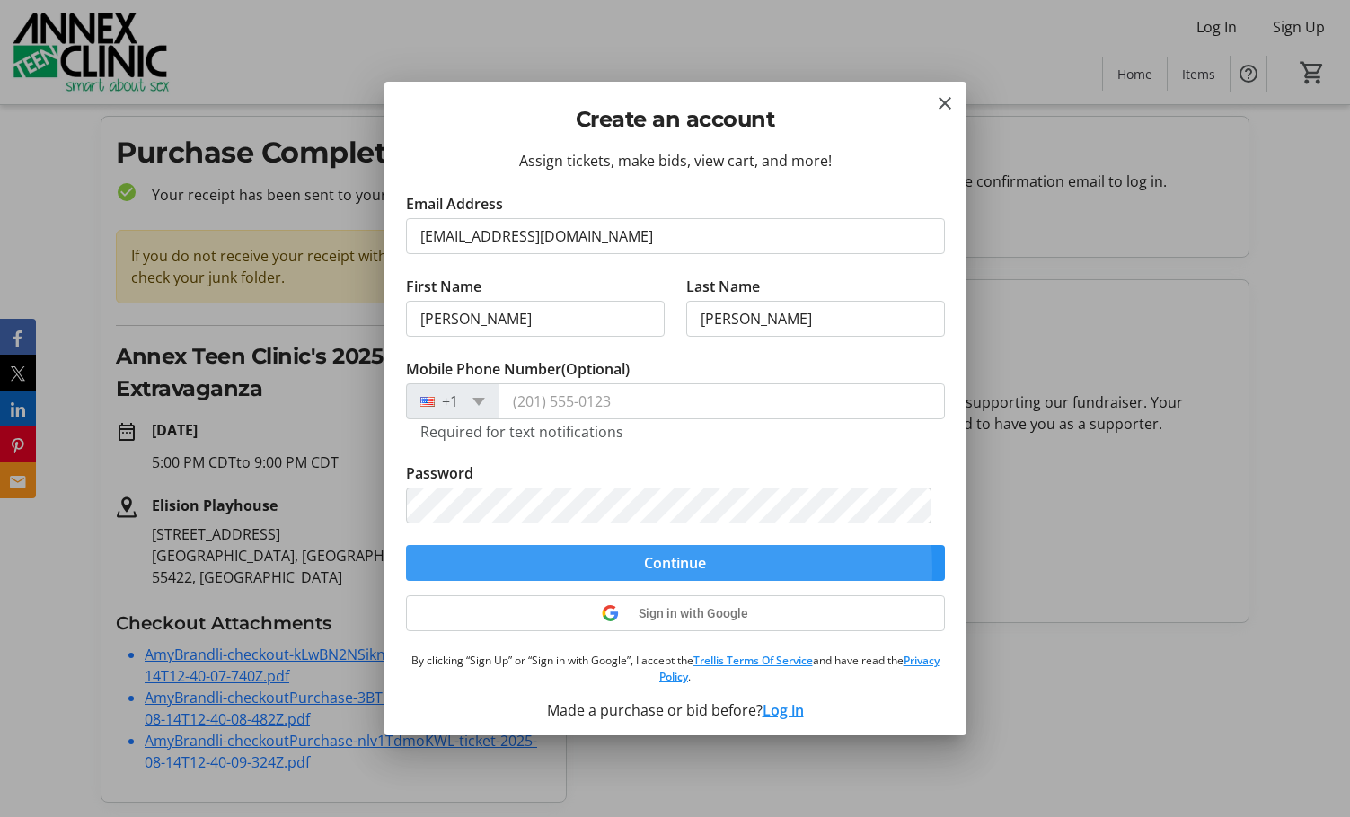
click at [593, 570] on span "submit" at bounding box center [675, 563] width 539 height 43
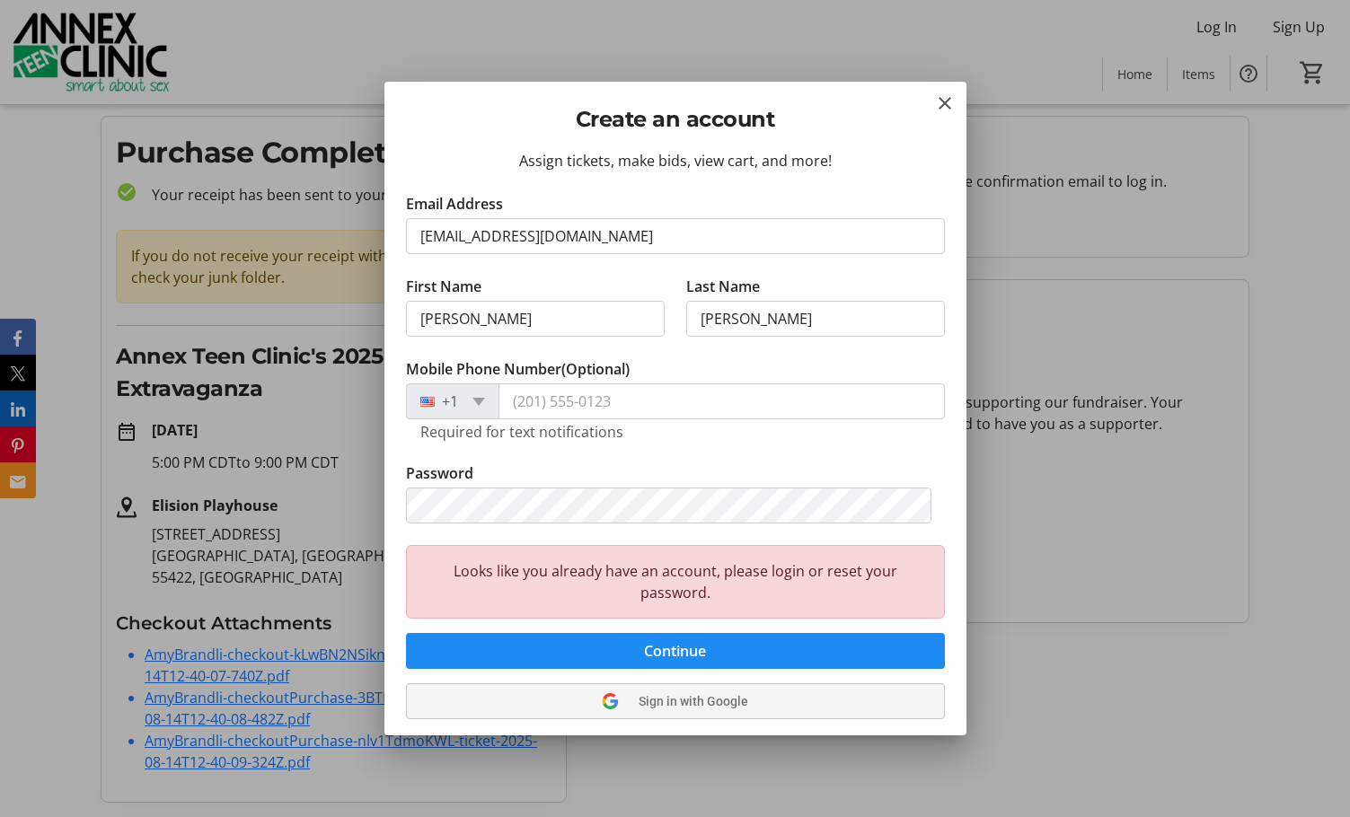
click at [670, 693] on tr-shared-ui-google-sign-in-button-content "Sign in with Google" at bounding box center [675, 702] width 146 height 22
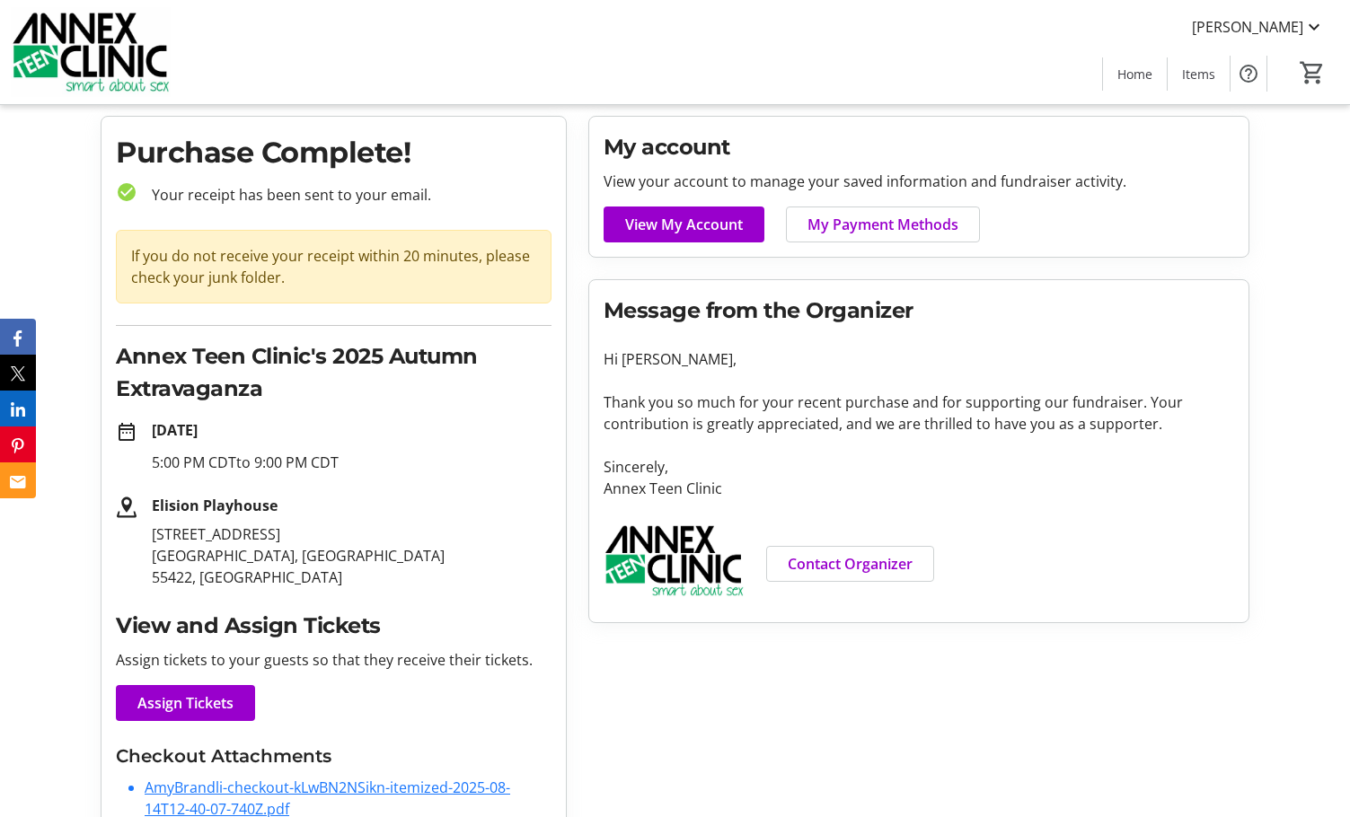
scroll to position [48, 0]
click at [676, 213] on span at bounding box center [684, 224] width 161 height 43
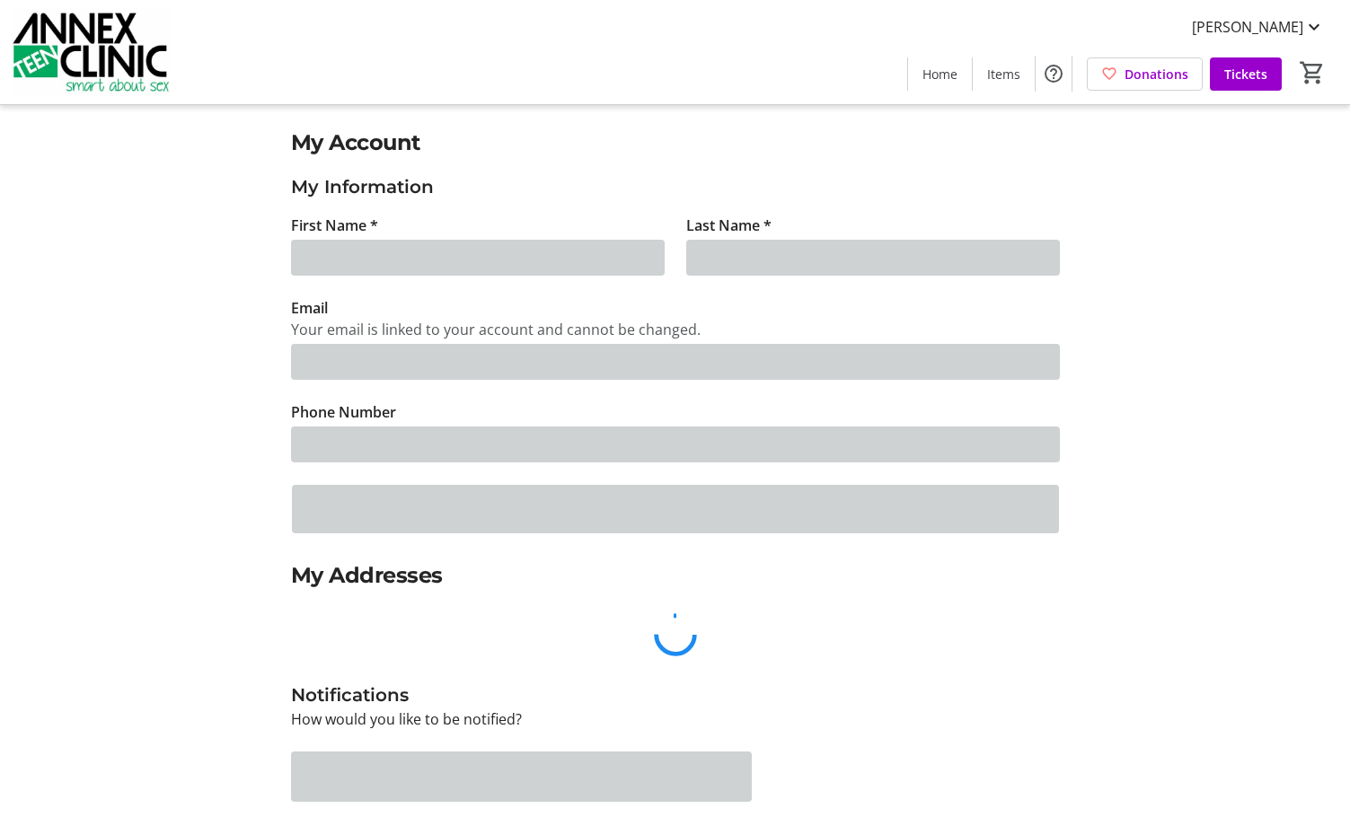
type input "[PERSON_NAME]"
type input "[EMAIL_ADDRESS][DOMAIN_NAME]"
type input "[PHONE_NUMBER]"
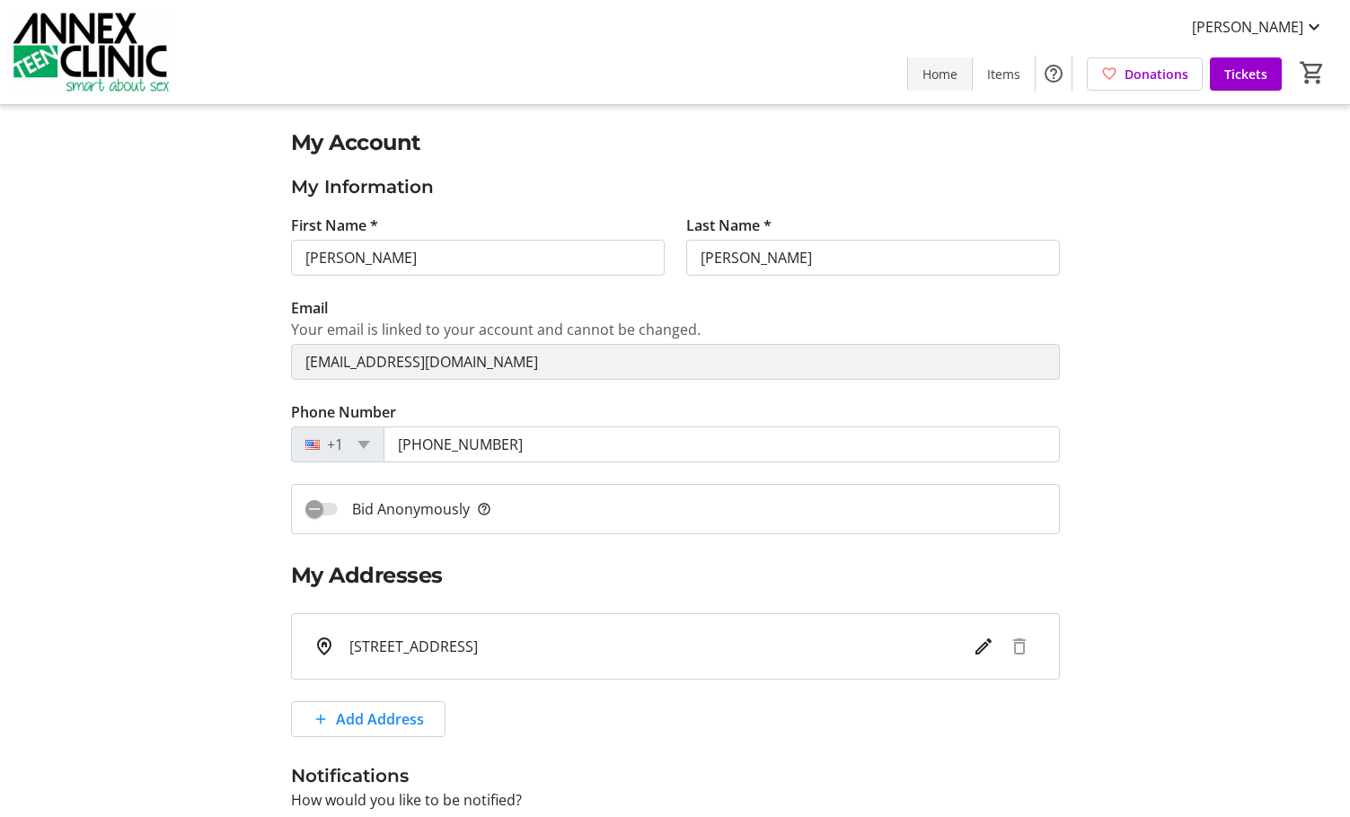
click at [923, 76] on span at bounding box center [940, 73] width 64 height 43
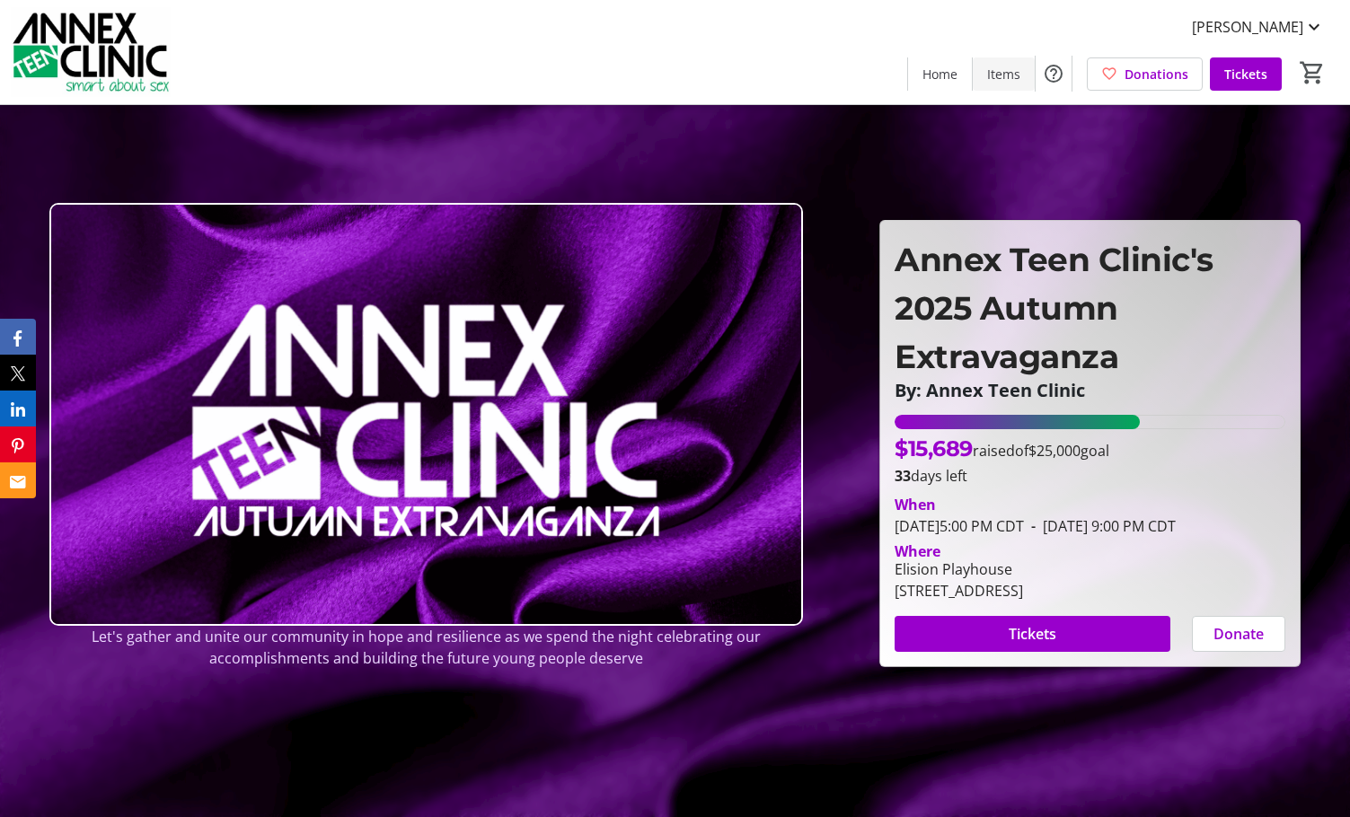
click at [999, 74] on span "Items" at bounding box center [1003, 74] width 33 height 19
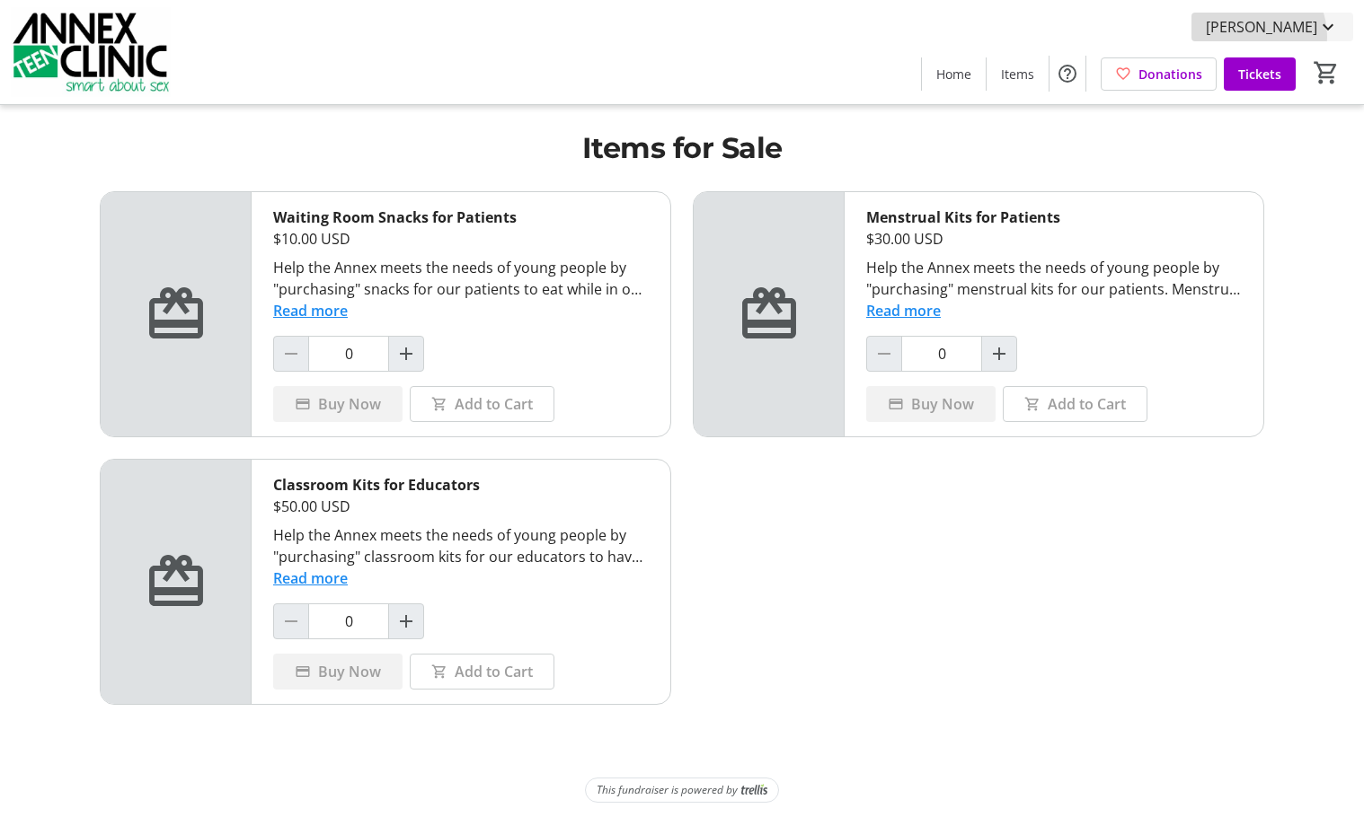
click at [1275, 37] on span "[PERSON_NAME]" at bounding box center [1260, 27] width 111 height 22
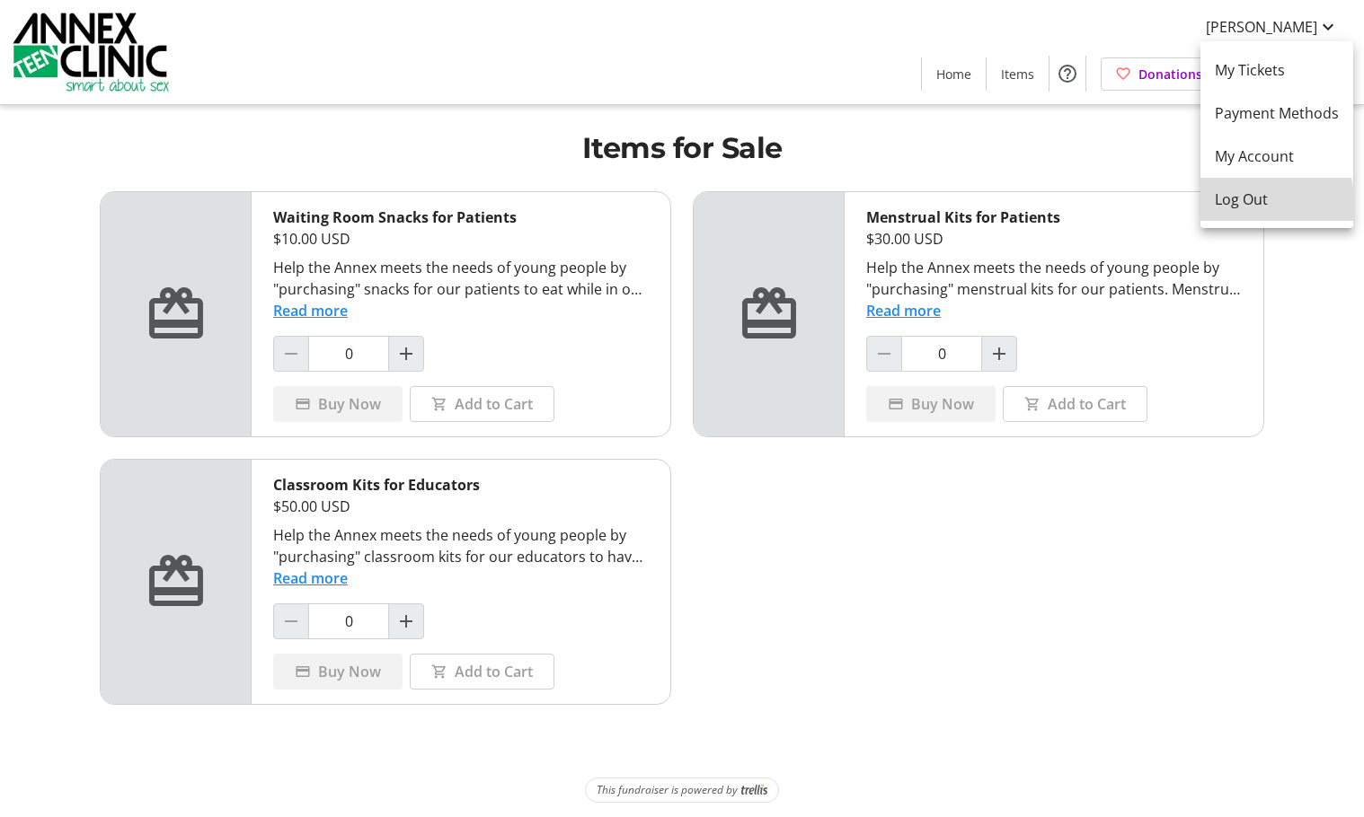
click at [1235, 208] on span "Log Out" at bounding box center [1276, 200] width 124 height 22
